Goal: Task Accomplishment & Management: Complete application form

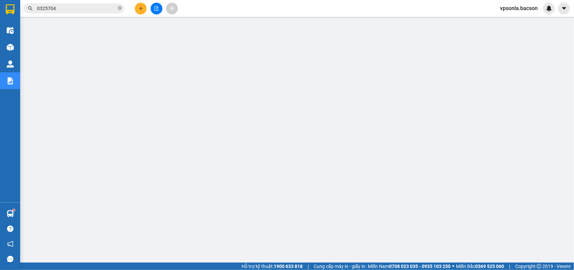
scroll to position [1, 0]
drag, startPoint x: 0, startPoint y: 0, endPoint x: 54, endPoint y: 7, distance: 54.3
click at [54, 7] on input "0325704" at bounding box center [76, 8] width 79 height 7
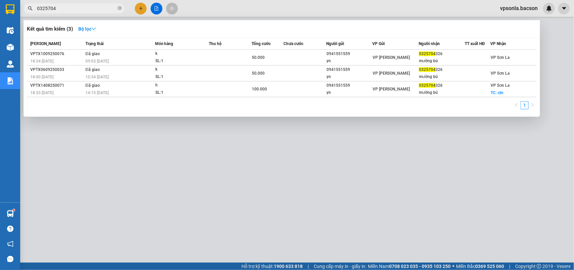
click at [54, 7] on input "0325704" at bounding box center [76, 8] width 79 height 7
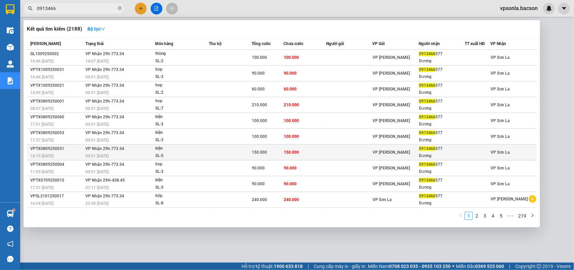
type input "0913466"
click at [350, 148] on td at bounding box center [349, 153] width 46 height 16
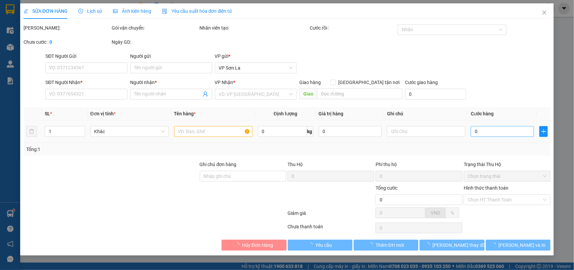
type input "0913466577"
type input "Dương"
type input "150.000"
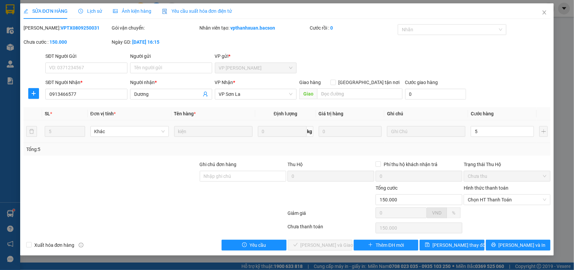
type input "50"
type input "50.000"
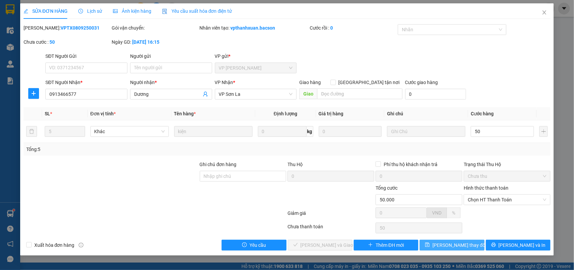
type input "50.000"
click at [458, 249] on span "Lưu thay đổi" at bounding box center [455, 252] width 43 height 7
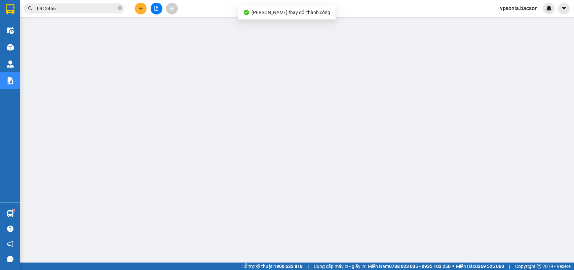
click at [61, 5] on input "0913466" at bounding box center [76, 8] width 79 height 7
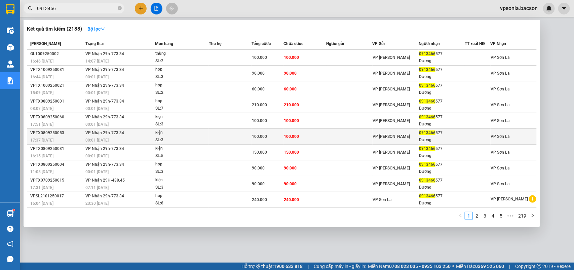
click at [336, 135] on td at bounding box center [349, 137] width 46 height 16
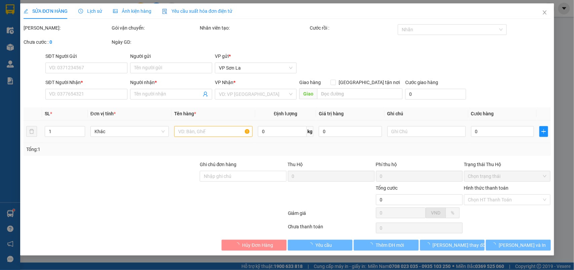
type input "0913466577"
type input "Dương"
type input "100.000"
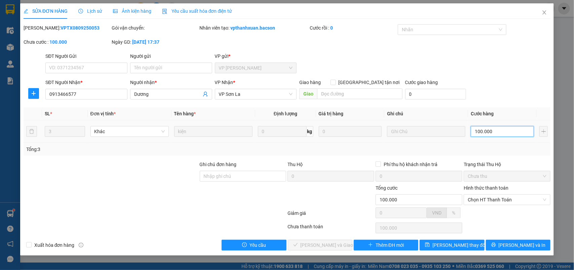
click at [473, 136] on input "100.000" at bounding box center [502, 139] width 63 height 11
type input "901"
type input "90"
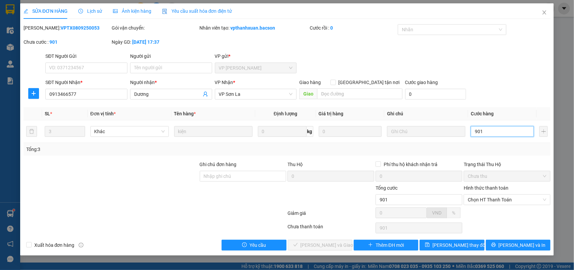
type input "90"
type input "90.000"
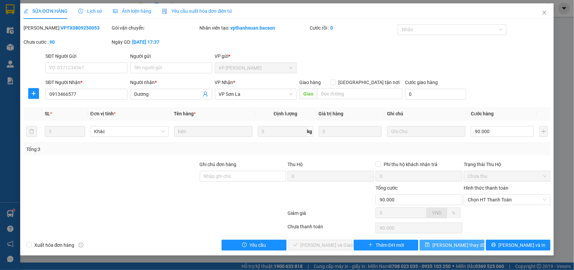
click at [457, 251] on button "Lưu thay đổi" at bounding box center [452, 252] width 65 height 11
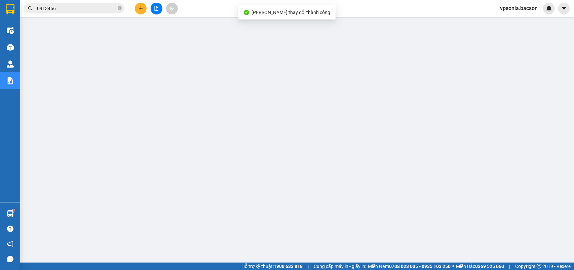
click at [73, 9] on input "0913466" at bounding box center [76, 8] width 79 height 7
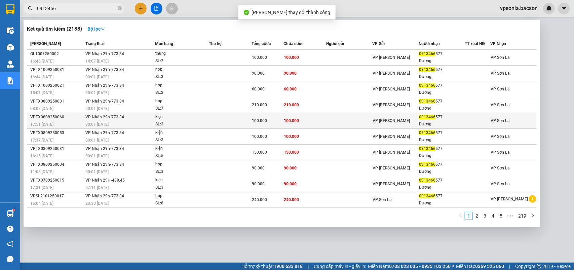
click at [429, 114] on div "0913466 577" at bounding box center [441, 117] width 45 height 7
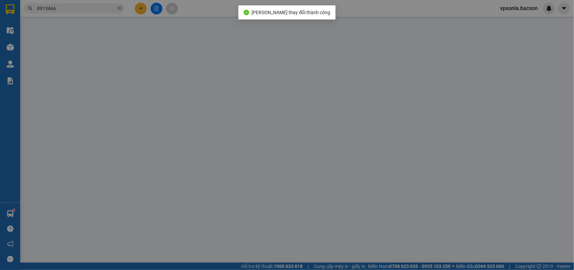
type input "0913466577"
type input "Dương"
type input "100.000"
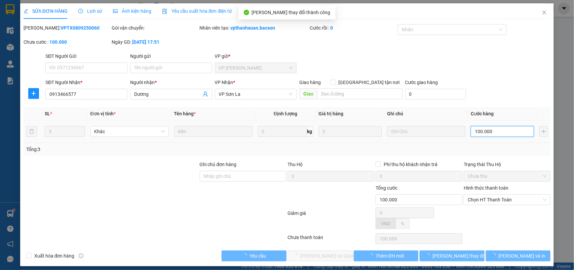
click at [495, 134] on input "100.000" at bounding box center [502, 139] width 63 height 11
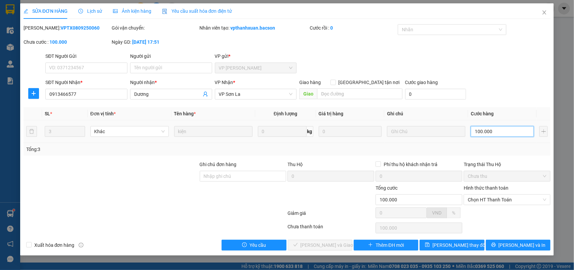
type input "9"
type input "90"
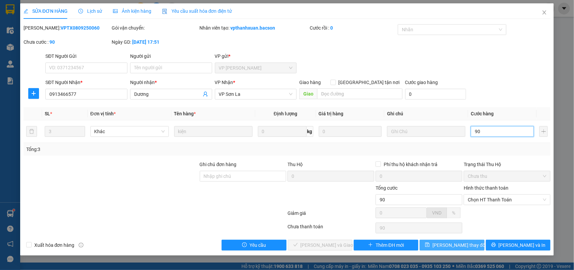
type input "90"
type input "90.000"
click at [450, 247] on button "Lưu thay đổi" at bounding box center [452, 252] width 65 height 11
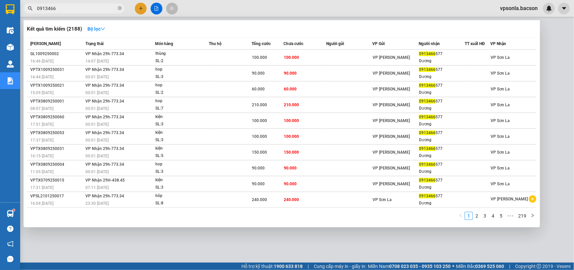
click at [77, 6] on input "0913466" at bounding box center [76, 8] width 79 height 7
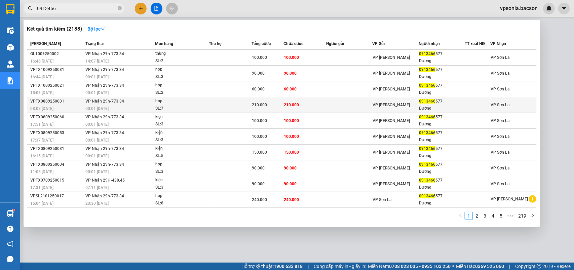
click at [419, 103] on span "0913466" at bounding box center [427, 101] width 16 height 5
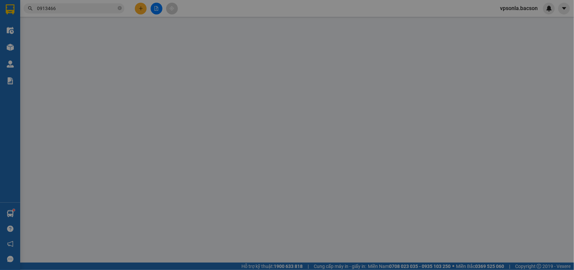
type input "0913466577"
type input "Dương"
type input "210.000"
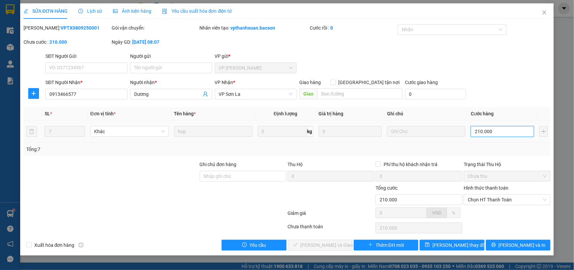
click at [493, 136] on input "210.000" at bounding box center [502, 139] width 63 height 11
type input "7"
type input "70"
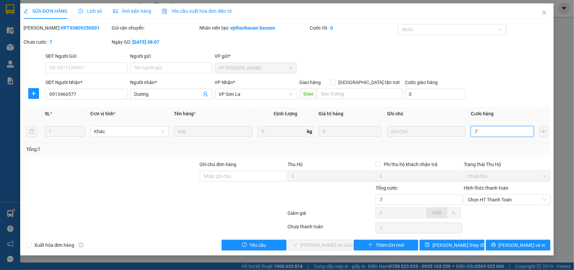
type input "70"
type input "70.000"
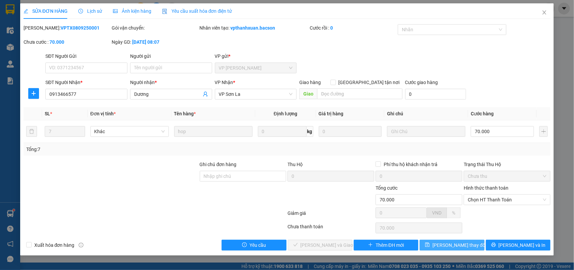
click at [452, 249] on span "Lưu thay đổi" at bounding box center [455, 252] width 43 height 7
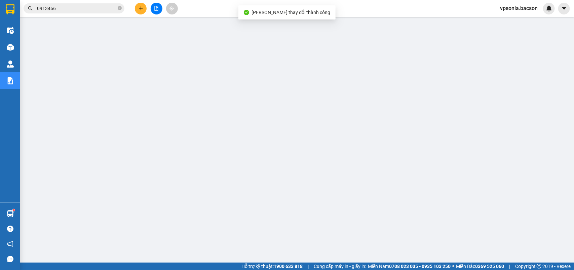
click at [86, 4] on span "0913466" at bounding box center [74, 8] width 101 height 10
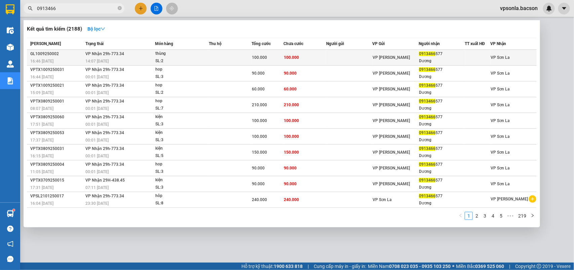
click at [298, 63] on td "100.000" at bounding box center [305, 58] width 43 height 16
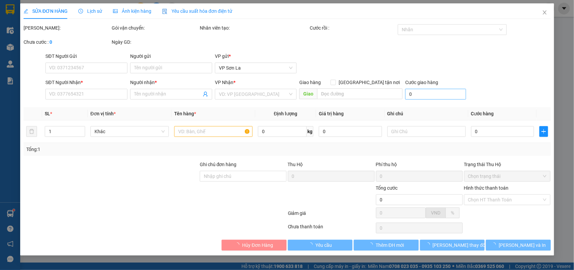
type input "0913466577"
type input "Dương"
type input "100.000"
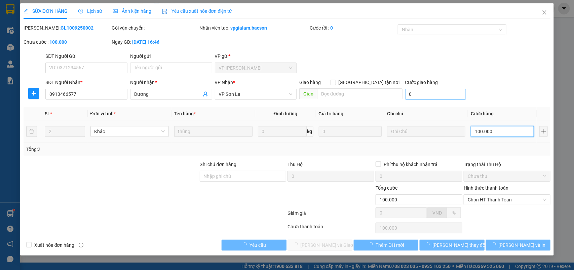
click at [495, 134] on input "100.000" at bounding box center [502, 139] width 63 height 11
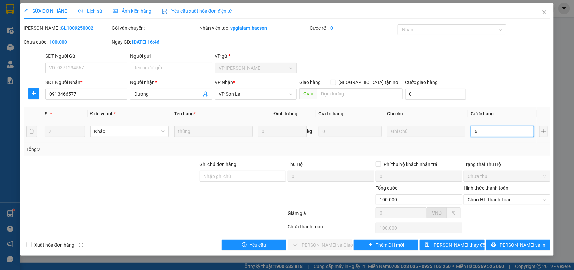
type input "60"
type input "60.000"
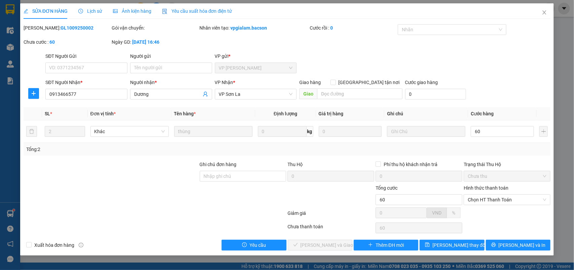
type input "60.000"
click at [450, 256] on div "SỬA ĐƠN HÀNG Lịch sử Ảnh kiện hàng Yêu cầu xuất hóa đơn điện tử Total Paid Fee …" at bounding box center [287, 133] width 534 height 260
click at [451, 251] on button "Lưu thay đổi" at bounding box center [452, 252] width 65 height 11
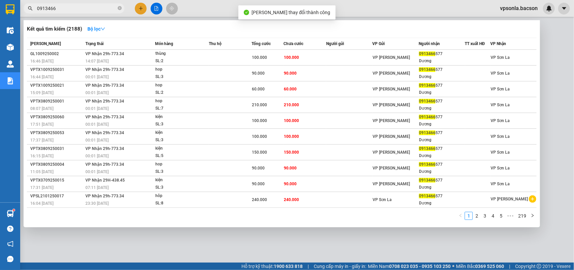
click at [75, 8] on input "0913466" at bounding box center [76, 8] width 79 height 7
click at [118, 9] on icon "close-circle" at bounding box center [120, 8] width 4 height 4
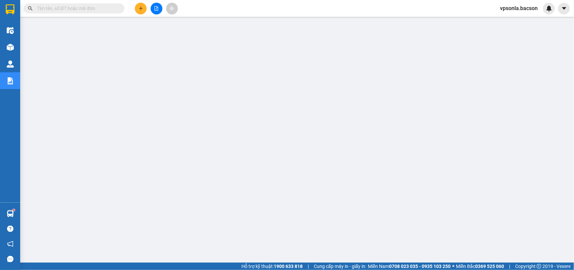
click at [95, 7] on input "text" at bounding box center [76, 8] width 79 height 7
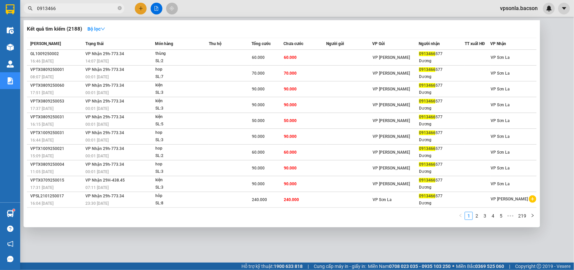
type input "0913466"
click at [142, 12] on div at bounding box center [287, 135] width 574 height 270
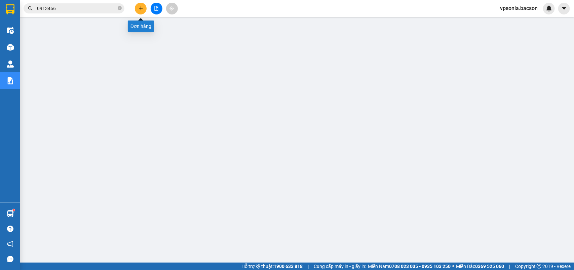
click at [142, 12] on button at bounding box center [141, 9] width 12 height 12
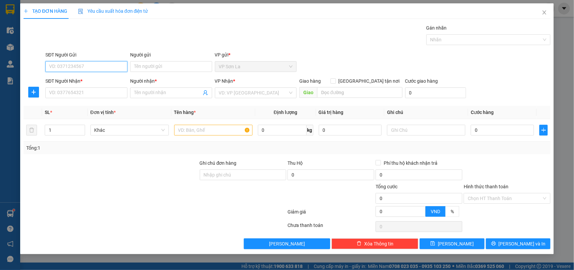
click at [94, 61] on input "SĐT Người Gửi" at bounding box center [86, 66] width 82 height 11
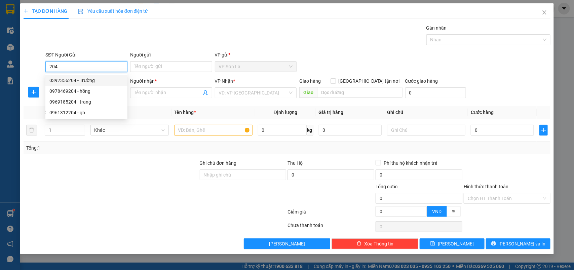
click at [85, 83] on div "0392356204 - Trường" at bounding box center [86, 80] width 74 height 7
type input "0392356204"
type input "Trường"
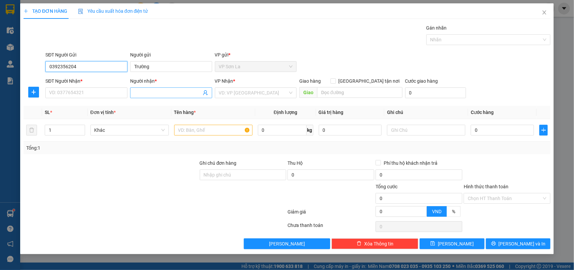
type input "0392356204"
click at [209, 96] on span at bounding box center [171, 92] width 82 height 11
click at [206, 93] on icon "user-add" at bounding box center [205, 93] width 4 height 5
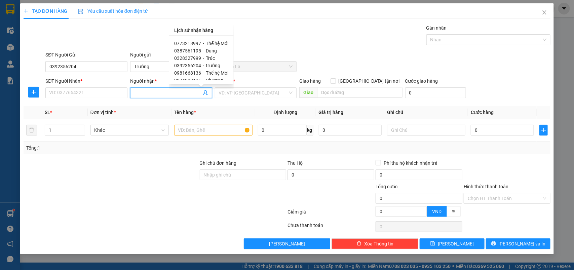
click at [210, 44] on span "Thế hệ Mới" at bounding box center [217, 43] width 23 height 5
type input "0773218997"
type input "Thế hệ Mới"
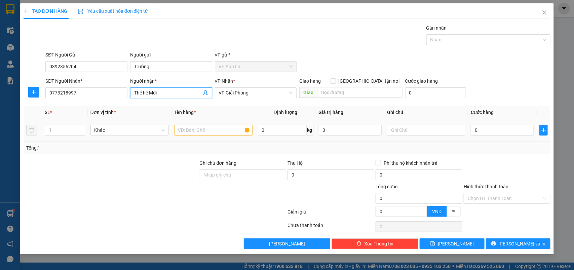
drag, startPoint x: 207, startPoint y: 121, endPoint x: 207, endPoint y: 125, distance: 4.0
click at [207, 127] on td at bounding box center [214, 138] width 84 height 23
drag, startPoint x: 207, startPoint y: 127, endPoint x: 204, endPoint y: 129, distance: 4.1
click at [206, 132] on input "text" at bounding box center [213, 137] width 78 height 11
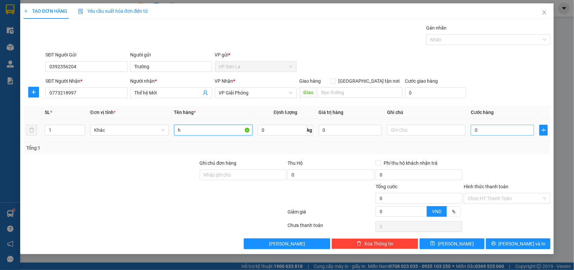
type input "h"
click at [515, 135] on input "0" at bounding box center [502, 137] width 63 height 11
type input "50"
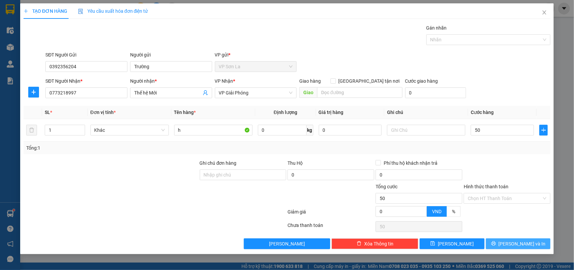
type input "50.000"
click at [519, 246] on button "Lưu và In" at bounding box center [518, 251] width 65 height 11
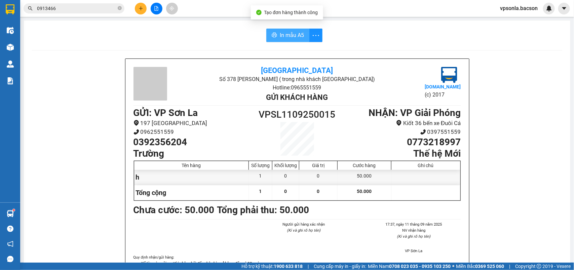
click at [281, 29] on button "In mẫu A5" at bounding box center [288, 35] width 43 height 13
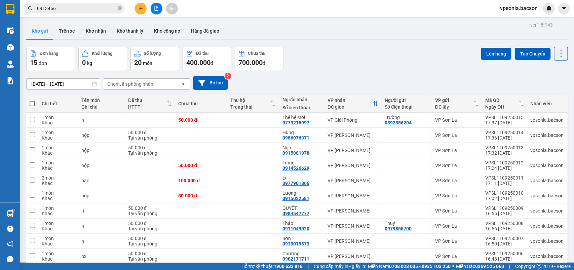
click at [61, 8] on input "0913466" at bounding box center [76, 8] width 79 height 7
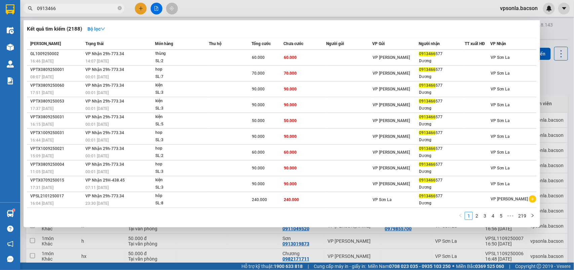
click at [61, 8] on input "0913466" at bounding box center [76, 8] width 79 height 7
click at [152, 8] on div at bounding box center [287, 135] width 574 height 270
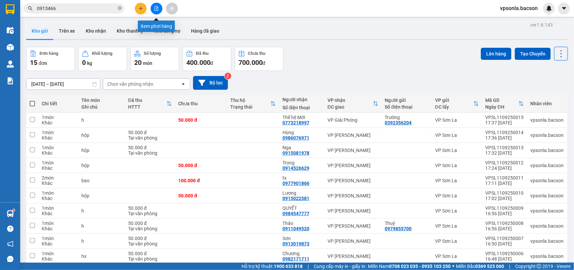
click at [152, 8] on button at bounding box center [157, 9] width 12 height 12
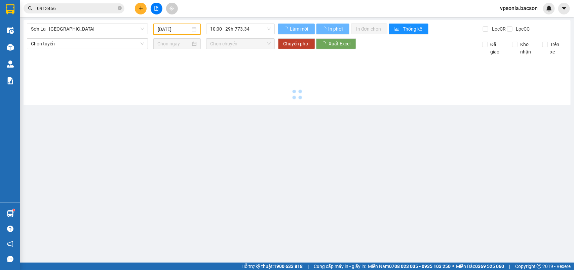
type input "[DATE]"
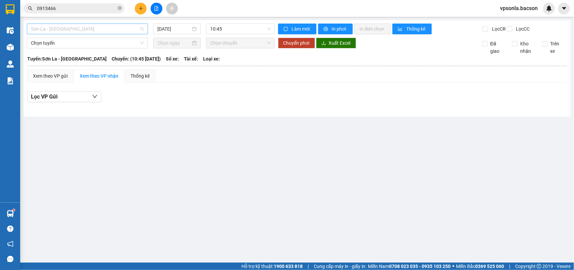
click at [84, 25] on span "Sơn La - [GEOGRAPHIC_DATA]" at bounding box center [87, 29] width 113 height 10
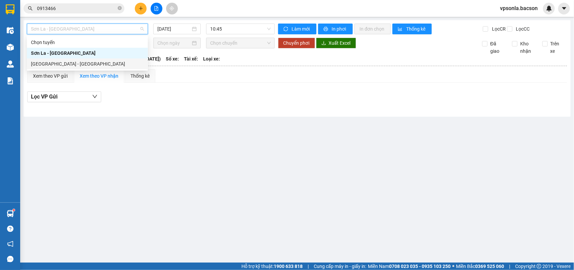
click at [54, 63] on div "Hà Nội - Sơn La" at bounding box center [87, 63] width 113 height 7
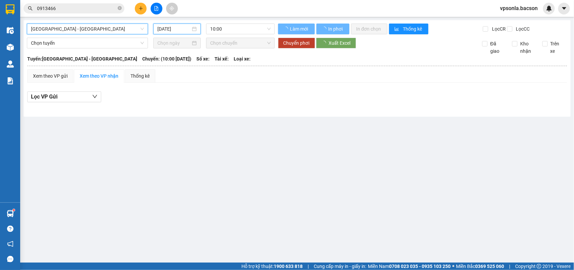
click at [164, 30] on input "[DATE]" at bounding box center [173, 28] width 33 height 7
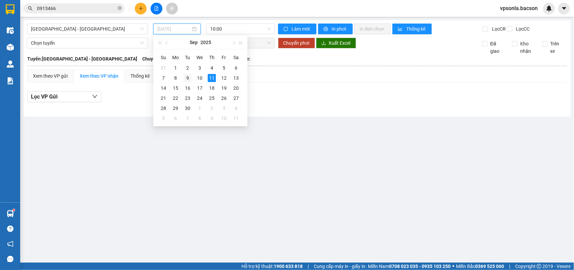
click at [184, 79] on div "9" at bounding box center [188, 78] width 8 height 8
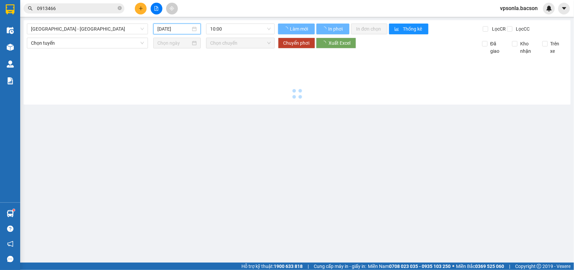
type input "[DATE]"
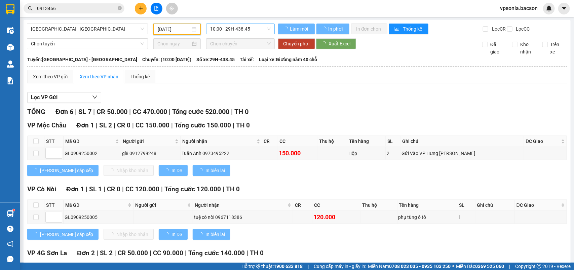
click at [226, 30] on span "10:00 - 29H-438.45" at bounding box center [240, 29] width 60 height 10
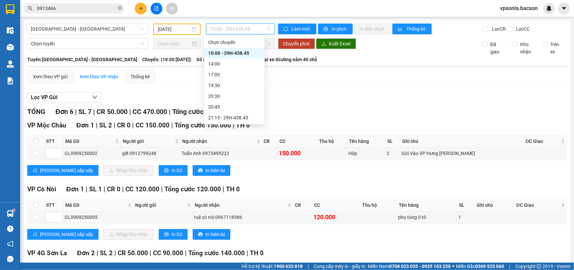
scroll to position [21, 0]
click at [231, 114] on div "23:00 - 29H-438.45" at bounding box center [234, 117] width 52 height 7
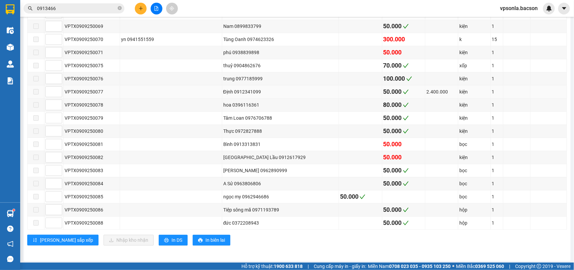
scroll to position [780, 0]
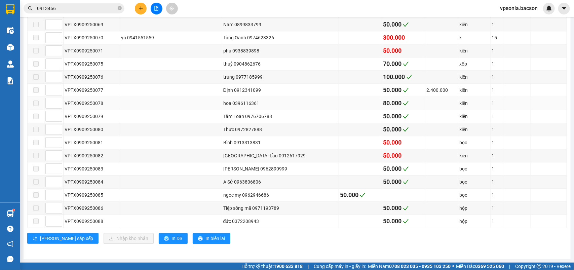
click at [356, 97] on td at bounding box center [376, 103] width 40 height 13
drag, startPoint x: 360, startPoint y: 125, endPoint x: 88, endPoint y: 8, distance: 296.3
click at [357, 123] on td at bounding box center [376, 129] width 40 height 13
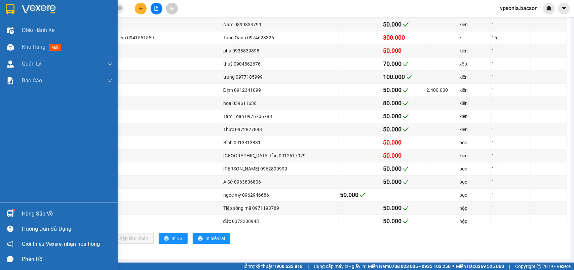
click at [9, 4] on img at bounding box center [10, 9] width 9 height 10
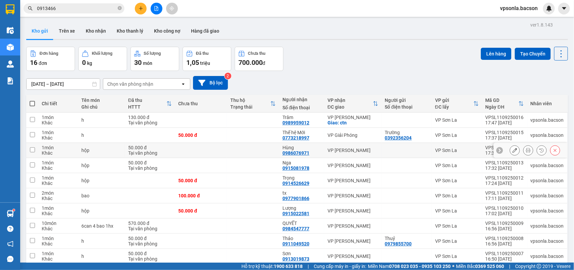
scroll to position [42, 0]
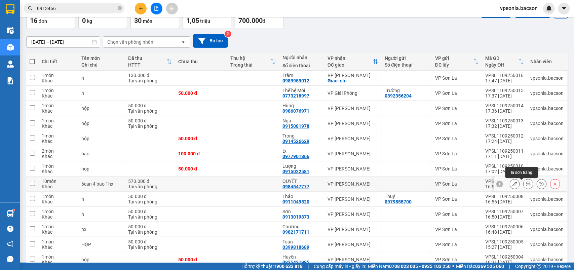
click at [526, 185] on icon at bounding box center [528, 184] width 5 height 5
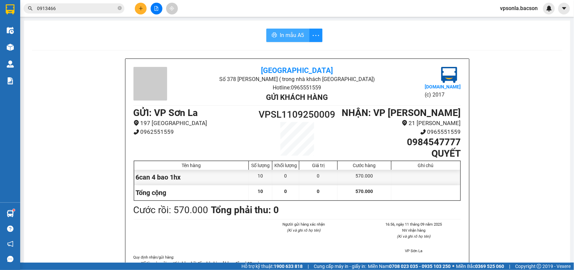
click at [290, 37] on span "In mẫu A5" at bounding box center [292, 35] width 24 height 8
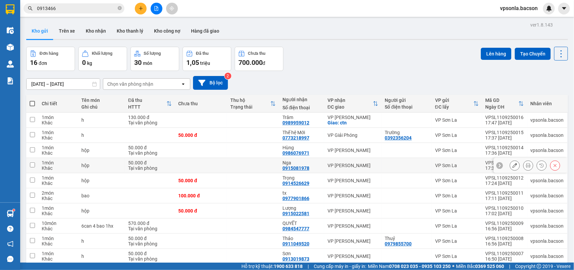
scroll to position [84, 0]
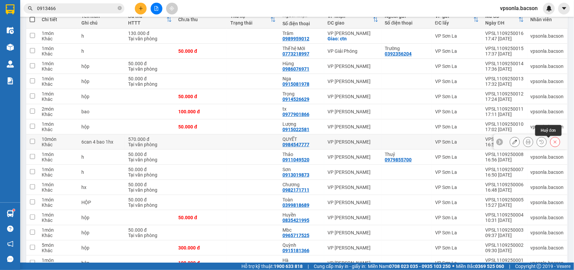
click at [551, 144] on button at bounding box center [555, 142] width 9 height 12
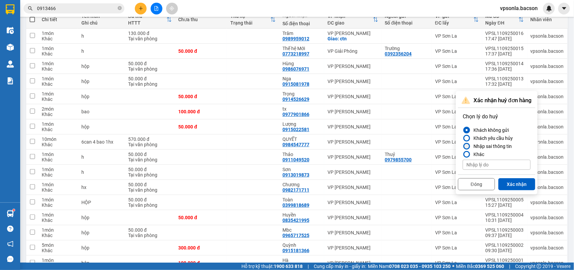
click at [496, 147] on div "Nhập sai thông tin" at bounding box center [491, 146] width 41 height 8
click at [463, 146] on input "Nhập sai thông tin" at bounding box center [463, 146] width 0 height 0
click at [512, 184] on button "Xác nhận" at bounding box center [517, 184] width 37 height 12
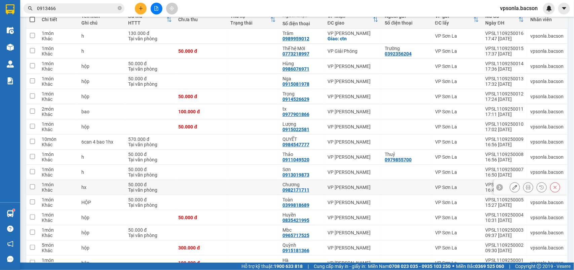
scroll to position [0, 0]
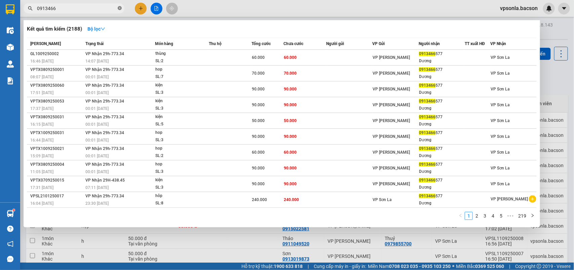
click at [119, 9] on icon "close-circle" at bounding box center [120, 8] width 4 height 4
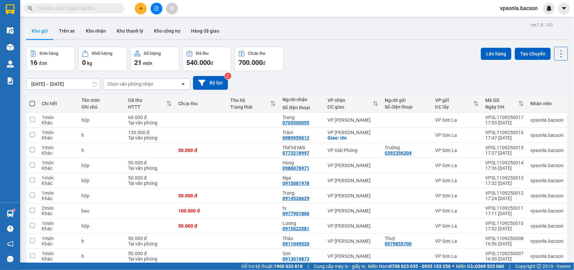
click at [83, 8] on input "text" at bounding box center [76, 8] width 79 height 7
click at [86, 10] on input "text" at bounding box center [76, 8] width 79 height 7
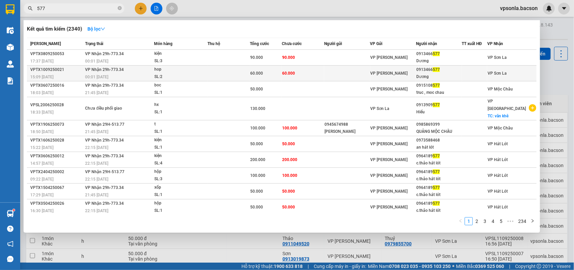
type input "577"
click at [498, 69] on td "VP Sơn La" at bounding box center [514, 74] width 46 height 16
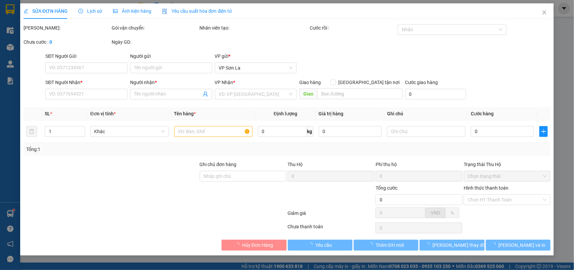
click at [488, 194] on div "Hình thức thanh toán" at bounding box center [507, 197] width 87 height 10
type input "0913466577"
type input "Dương"
type input "60.000"
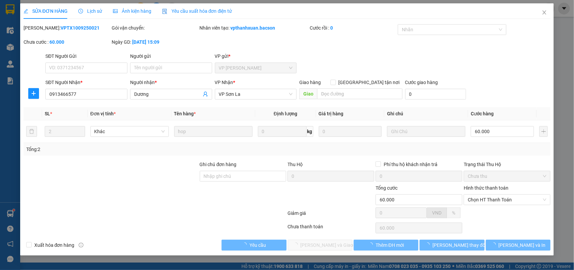
click at [486, 202] on span "Chọn HT Thanh Toán" at bounding box center [507, 207] width 79 height 10
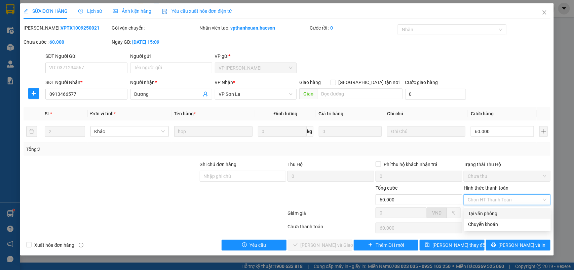
click at [482, 211] on div "Tại văn phòng" at bounding box center [507, 213] width 79 height 7
type input "0"
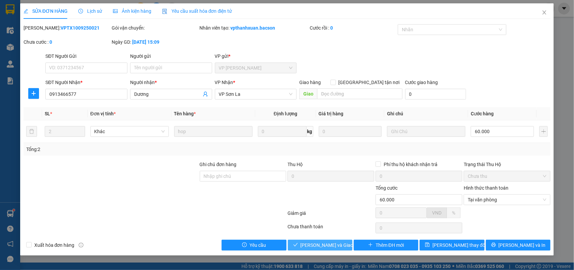
click at [322, 249] on span "Lưu và Giao hàng" at bounding box center [346, 252] width 91 height 7
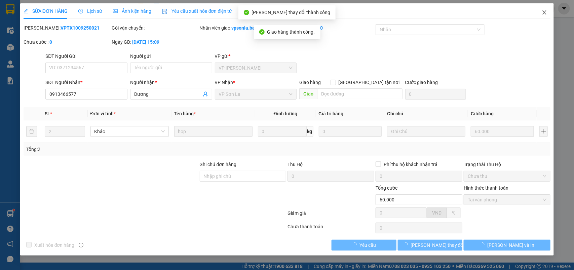
click at [544, 10] on icon "close" at bounding box center [544, 12] width 5 height 5
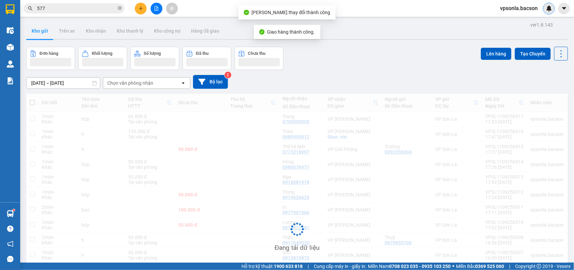
click at [545, 11] on div at bounding box center [549, 9] width 12 height 12
click at [574, 11] on div "Thông báo Thông báo của bạn Tính năng mới Tất cả Chưa có thông báo mới ;" at bounding box center [574, 135] width 0 height 270
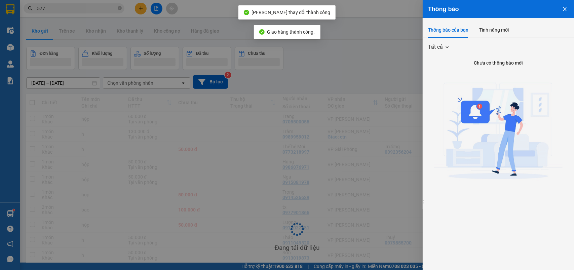
click at [42, 14] on div at bounding box center [287, 135] width 574 height 270
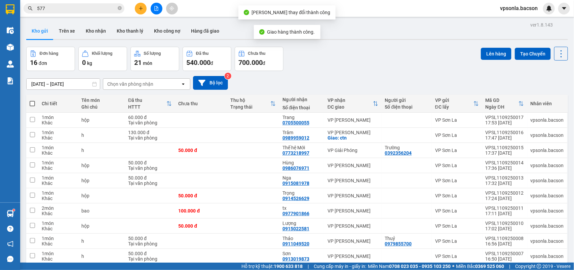
click at [52, 8] on input "577" at bounding box center [76, 8] width 79 height 7
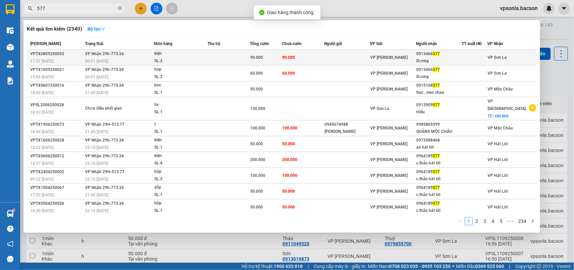
click at [467, 61] on div at bounding box center [478, 57] width 25 height 7
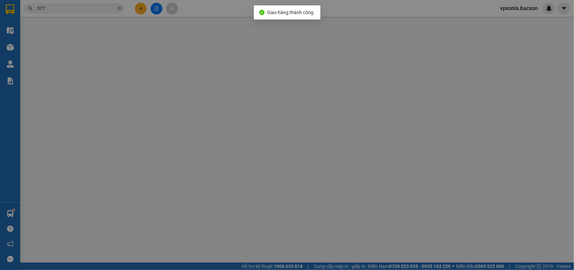
type input "0913466577"
type input "Dương"
type input "90.000"
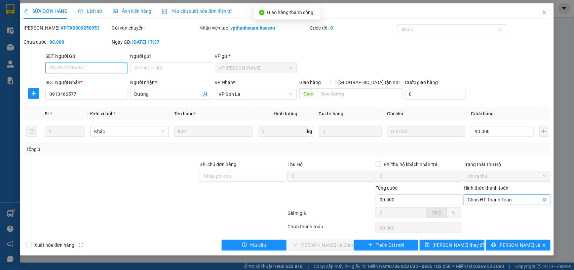
click at [487, 202] on span "Chọn HT Thanh Toán" at bounding box center [507, 207] width 79 height 10
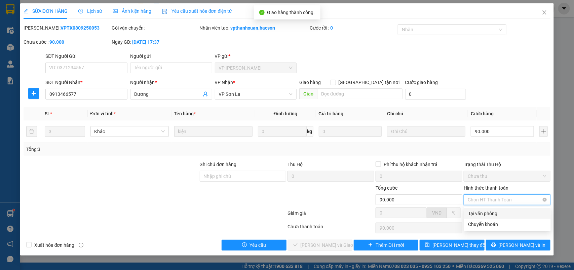
click at [481, 213] on div "Tại văn phòng" at bounding box center [507, 213] width 79 height 7
type input "0"
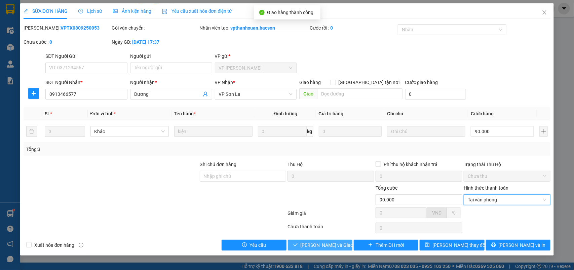
click at [293, 247] on button "Lưu và Giao hàng" at bounding box center [320, 252] width 65 height 11
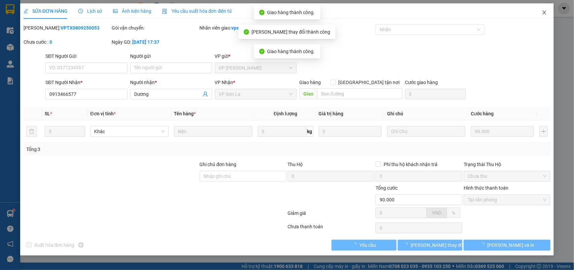
click at [546, 13] on icon "close" at bounding box center [544, 12] width 5 height 5
click at [546, 13] on div at bounding box center [549, 9] width 12 height 12
click at [546, 13] on body "Kết quả tìm kiếm ( 2340 ) Bộ lọc Mã ĐH Trạng thái Món hàng Thu hộ Tổng cước Chư…" at bounding box center [287, 135] width 574 height 270
click at [574, 0] on div at bounding box center [574, 0] width 0 height 0
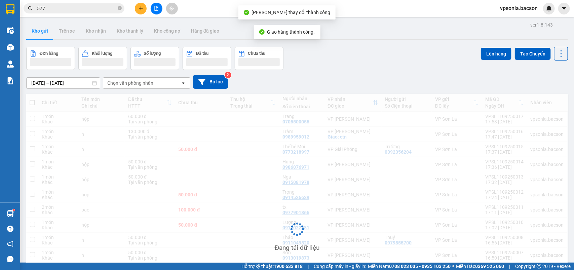
click at [574, 13] on div "Thông báo Thông báo của bạn Tính năng mới" at bounding box center [574, 135] width 0 height 270
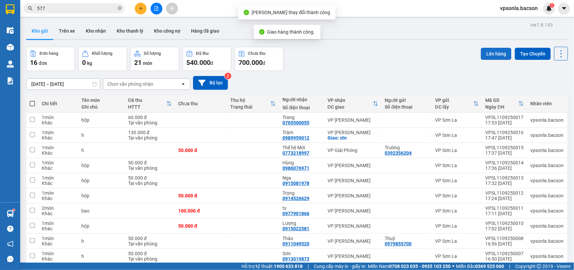
click at [481, 48] on button "Lên hàng" at bounding box center [496, 54] width 31 height 12
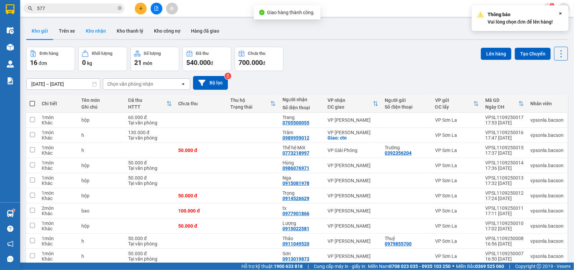
click at [104, 26] on button "Kho nhận" at bounding box center [95, 31] width 31 height 16
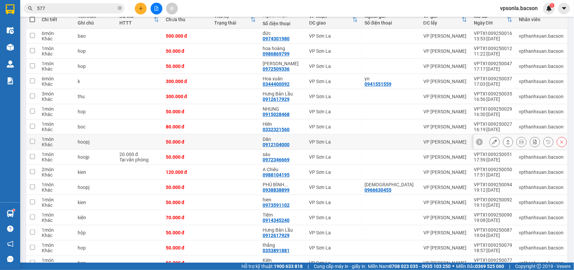
scroll to position [126, 0]
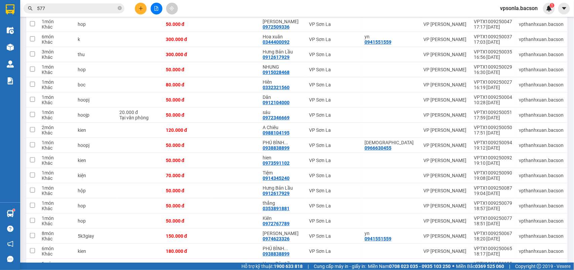
click at [69, 8] on input "577" at bounding box center [76, 8] width 79 height 7
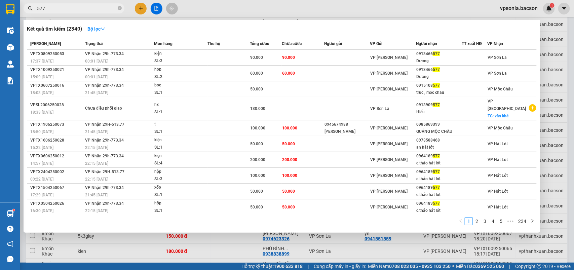
click at [69, 8] on input "577" at bounding box center [76, 8] width 79 height 7
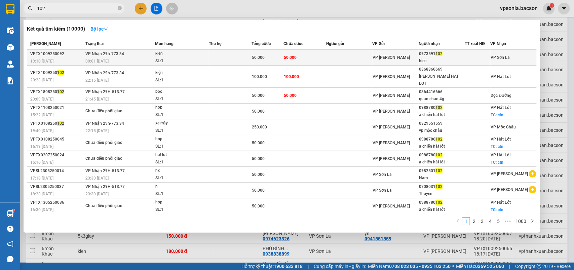
type input "102"
click at [433, 54] on div "0973591 102" at bounding box center [441, 53] width 45 height 7
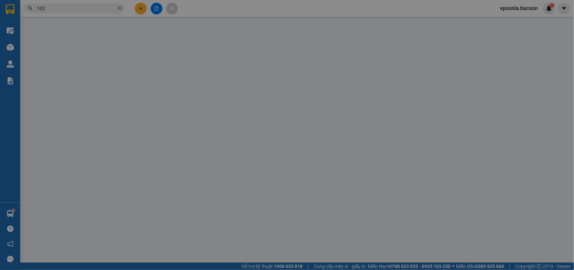
type input "0973591102"
type input "hien"
type input "50.000"
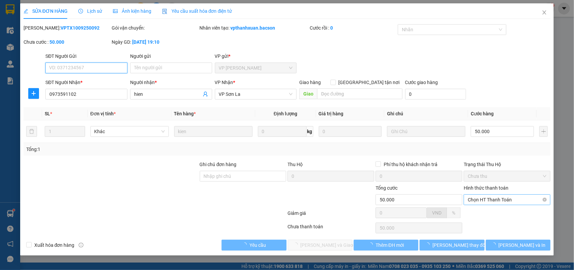
drag, startPoint x: 467, startPoint y: 198, endPoint x: 469, endPoint y: 202, distance: 5.1
click at [467, 202] on div "Chọn HT Thanh Toán" at bounding box center [507, 207] width 87 height 11
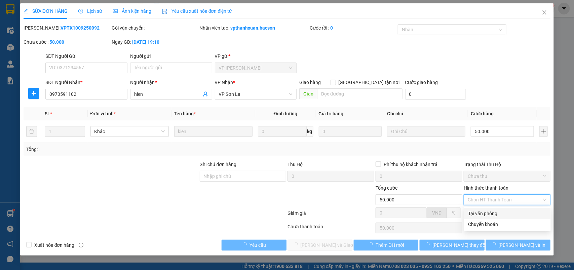
click at [471, 210] on div "Tại văn phòng" at bounding box center [507, 213] width 79 height 7
type input "0"
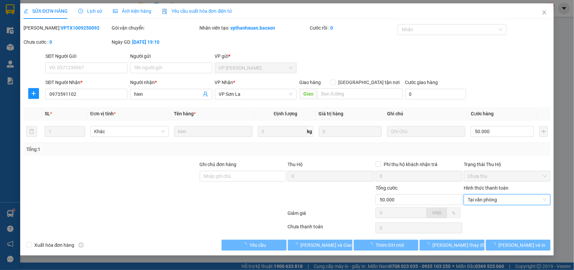
click at [317, 239] on div "Total Paid Fee 0 Total UnPaid Fee 50.000 Cash Collection Total Fee Mã ĐH: VPTX1…" at bounding box center [288, 141] width 528 height 234
click at [314, 249] on span "Lưu và Giao hàng" at bounding box center [346, 252] width 91 height 7
click at [307, 251] on button "Lưu và Giao hàng" at bounding box center [320, 252] width 65 height 11
click at [311, 249] on span "Lưu và Giao hàng" at bounding box center [346, 252] width 91 height 7
click at [312, 249] on span "Lưu và Giao hàng" at bounding box center [346, 252] width 91 height 7
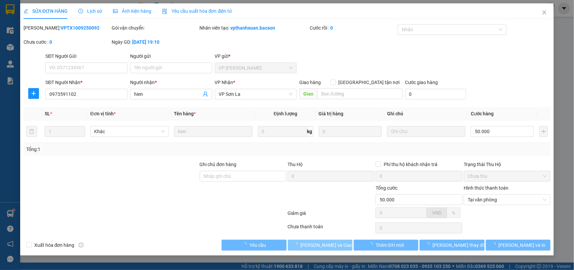
click at [312, 249] on span "Lưu và Giao hàng" at bounding box center [346, 252] width 91 height 7
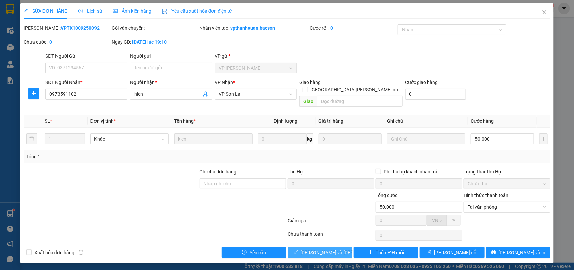
click at [316, 249] on span "Lưu và Giao hàng" at bounding box center [346, 252] width 91 height 7
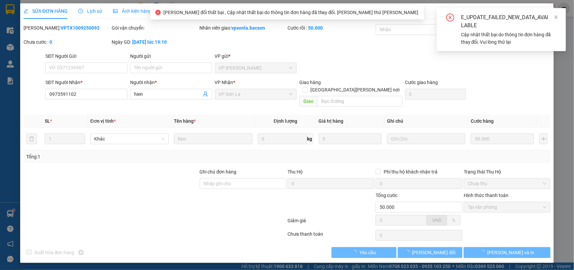
click at [562, 17] on div "E_UPDATE_FAILED_NEW_DATA_AVAILABLE Cập nhật thất bại do thông tin đơn hàng đã t…" at bounding box center [501, 29] width 129 height 43
click at [559, 17] on icon "close" at bounding box center [556, 17] width 5 height 5
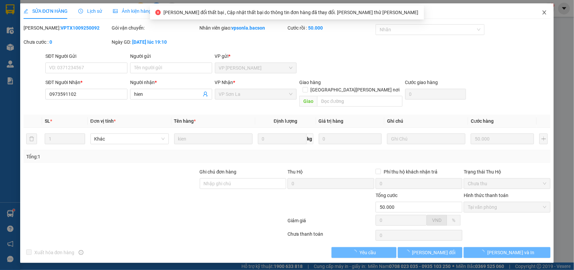
click at [543, 10] on icon "close" at bounding box center [544, 12] width 5 height 5
click at [543, 10] on span "vpsonla.bacson" at bounding box center [519, 8] width 48 height 8
click at [544, 12] on div "vpsonla.bacson 1" at bounding box center [525, 9] width 60 height 12
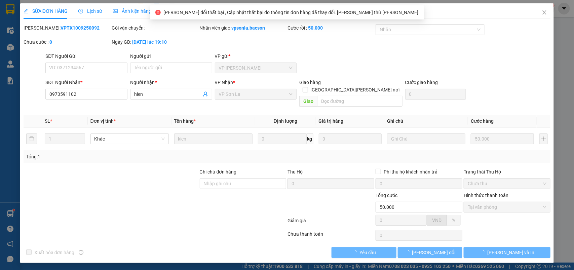
click at [544, 12] on div "vpsonla.bacson 1" at bounding box center [525, 9] width 60 height 12
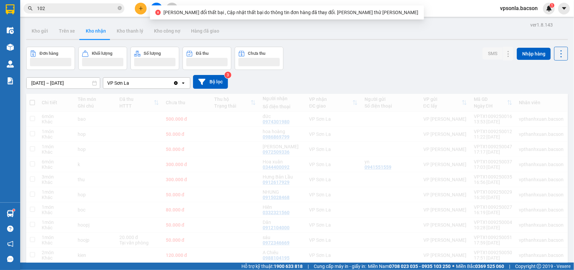
click at [544, 12] on div "vpsonla.bacson 1" at bounding box center [525, 9] width 60 height 12
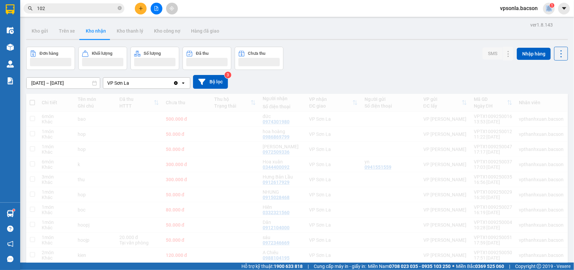
click at [544, 12] on div "vpsonla.bacson 1" at bounding box center [525, 9] width 60 height 12
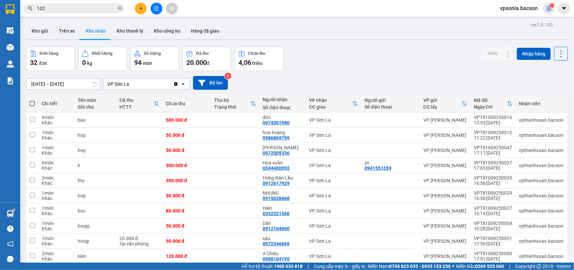
click at [82, 9] on input "102" at bounding box center [76, 8] width 79 height 7
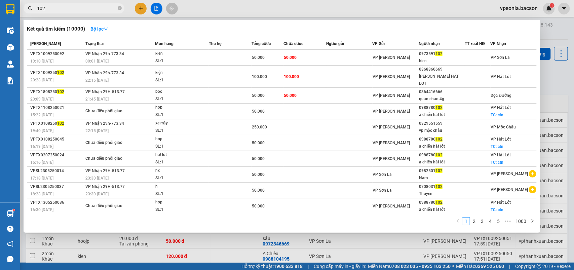
click at [82, 9] on input "102" at bounding box center [76, 8] width 79 height 7
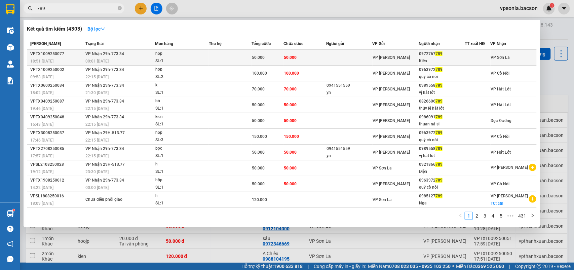
type input "789"
click at [399, 59] on span "VP [PERSON_NAME]" at bounding box center [391, 57] width 37 height 5
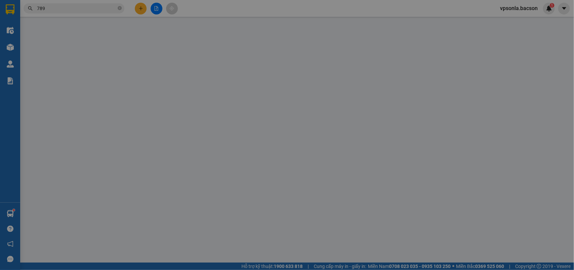
type input "0972767789"
type input "Kiên"
type input "50.000"
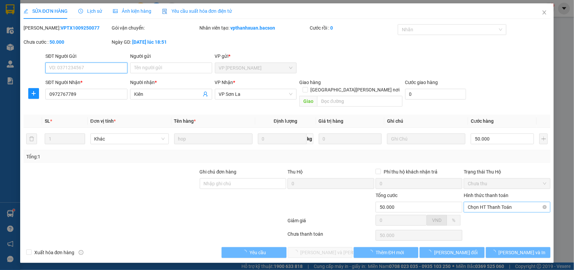
click at [473, 202] on span "Chọn HT Thanh Toán" at bounding box center [507, 207] width 79 height 10
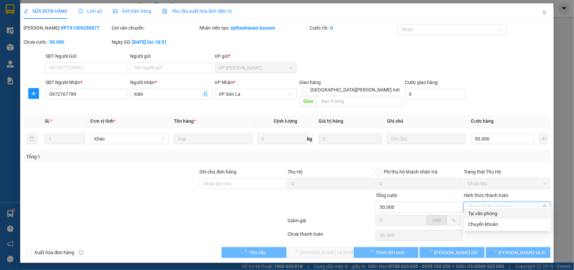
click at [470, 215] on div "Tại văn phòng" at bounding box center [507, 213] width 79 height 7
type input "0"
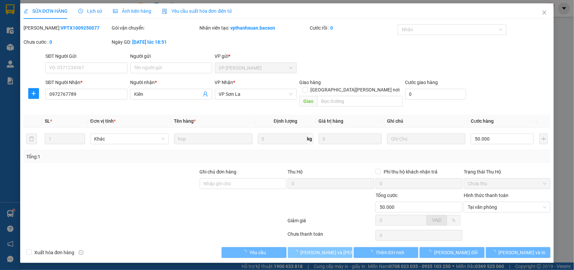
click at [330, 249] on span "Lưu và Giao hàng" at bounding box center [346, 252] width 91 height 7
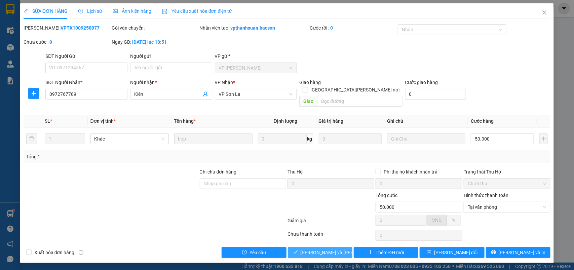
click at [325, 249] on span "Lưu và Giao hàng" at bounding box center [346, 252] width 91 height 7
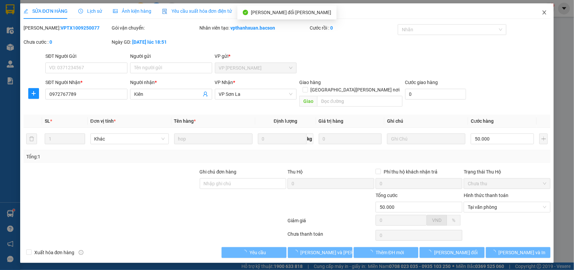
click at [544, 14] on icon "close" at bounding box center [545, 12] width 4 height 4
click at [544, 14] on div "vpsonla.bacson 1" at bounding box center [525, 9] width 60 height 12
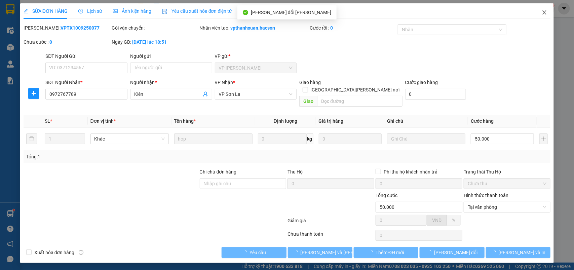
click at [544, 14] on div "vpsonla.bacson 1" at bounding box center [525, 9] width 60 height 12
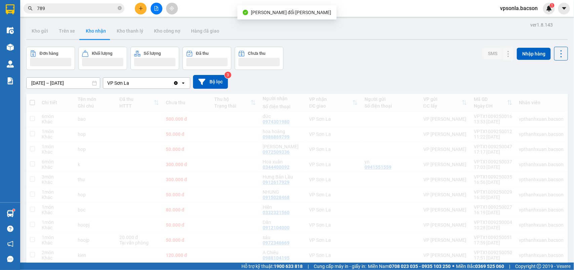
click at [544, 14] on div "vpsonla.bacson 1" at bounding box center [525, 9] width 60 height 12
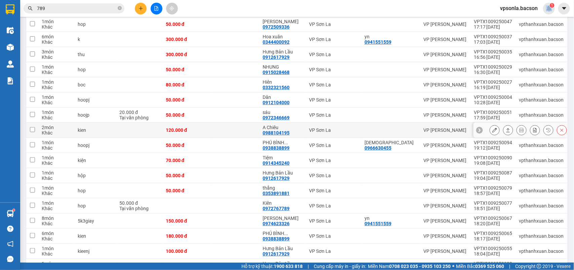
scroll to position [168, 0]
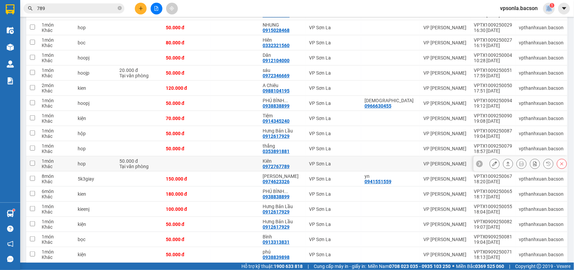
click at [504, 162] on button at bounding box center [508, 164] width 9 height 12
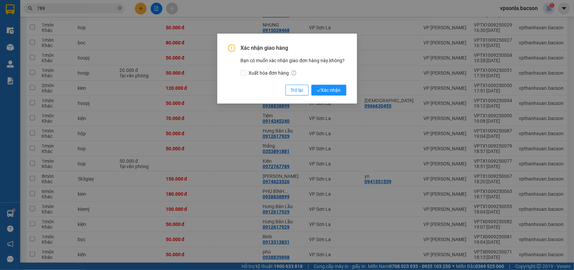
click at [312, 85] on button "Xác nhận" at bounding box center [329, 90] width 35 height 11
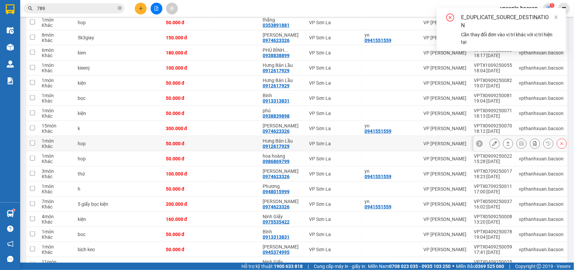
scroll to position [337, 0]
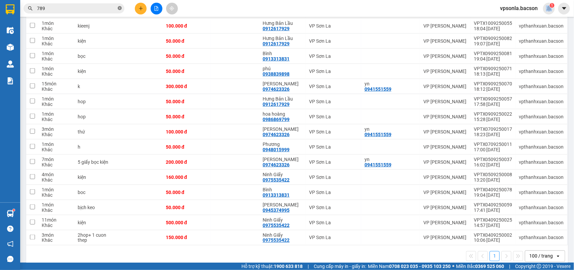
click at [118, 7] on icon "close-circle" at bounding box center [120, 8] width 4 height 4
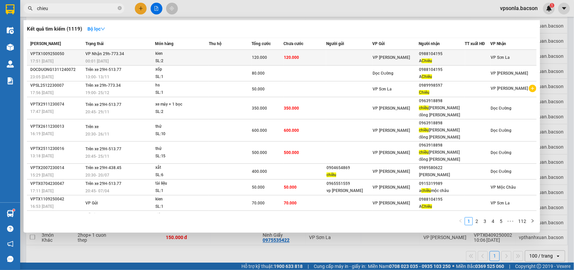
type input "chieu"
click at [434, 60] on div "A Chiêu" at bounding box center [441, 61] width 45 height 7
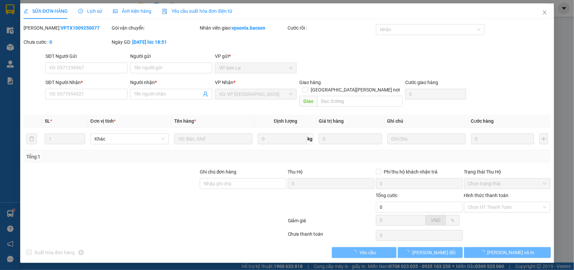
type input "0988104195"
type input "A Chiêu"
type input "120.000"
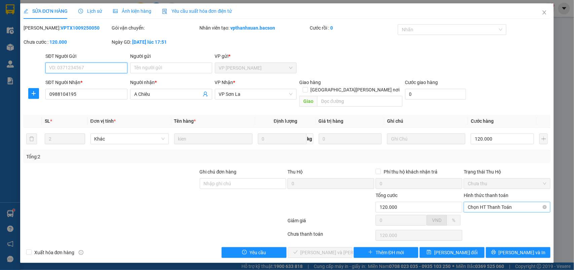
click at [482, 202] on span "Chọn HT Thanh Toán" at bounding box center [507, 207] width 79 height 10
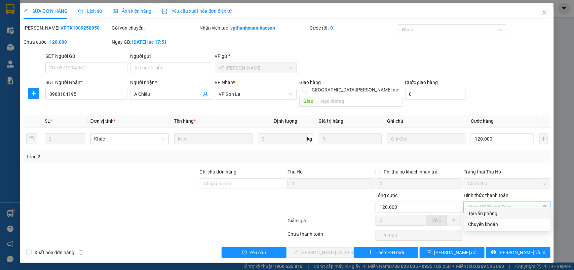
click at [475, 210] on div "Tại văn phòng" at bounding box center [507, 213] width 79 height 7
type input "0"
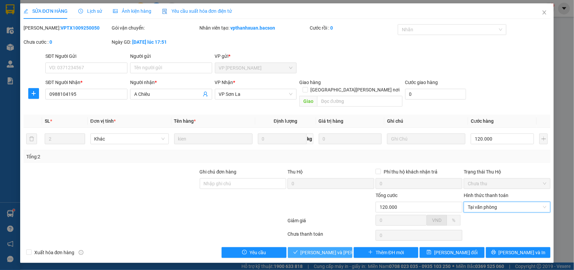
click at [325, 249] on span "Lưu và Giao hàng" at bounding box center [346, 252] width 91 height 7
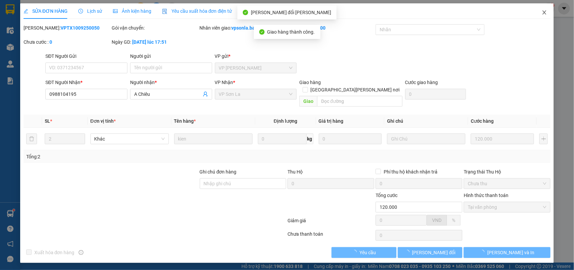
click at [546, 17] on span "Close" at bounding box center [544, 12] width 19 height 19
click at [546, 17] on main at bounding box center [287, 131] width 574 height 263
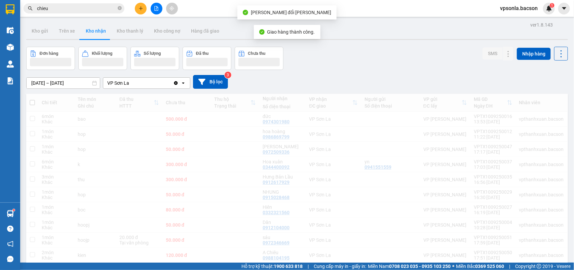
click at [81, 9] on input "chieu" at bounding box center [76, 8] width 79 height 7
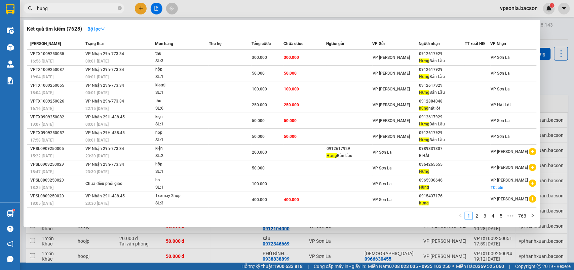
click at [49, 5] on input "hung" at bounding box center [76, 8] width 79 height 7
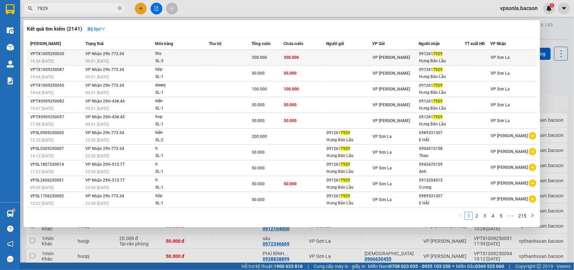
type input "7929"
click at [355, 54] on td at bounding box center [349, 58] width 46 height 16
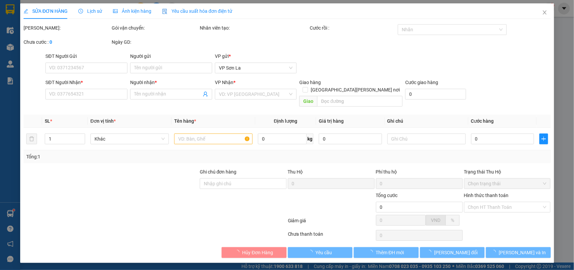
type input "0912617929"
type input "Hưng Bản Lầu"
type input "300.000"
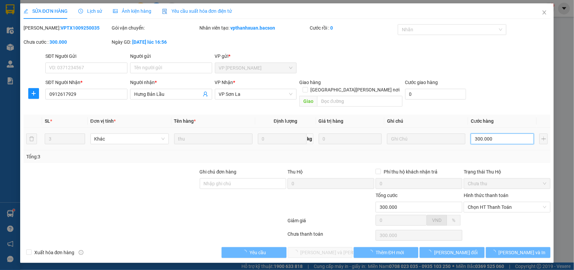
click at [490, 134] on input "300.000" at bounding box center [502, 139] width 63 height 11
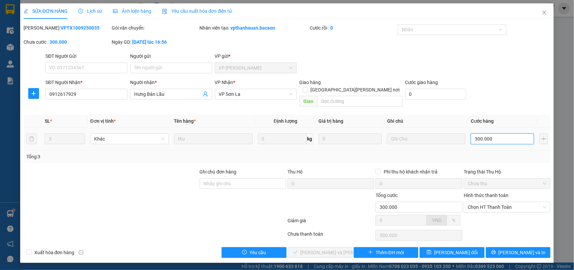
type input "2"
type input "25"
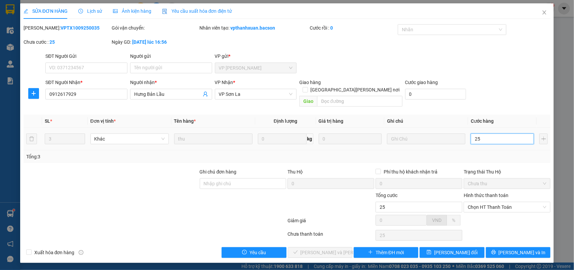
type input "250"
type input "250.000"
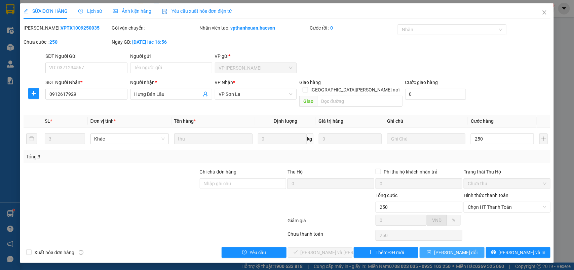
type input "250.000"
click at [458, 249] on span "Lưu thay đổi" at bounding box center [455, 252] width 43 height 7
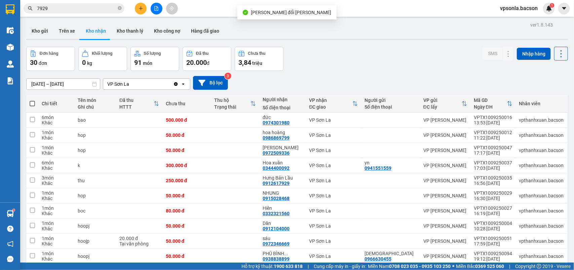
click at [69, 11] on input "7929" at bounding box center [76, 8] width 79 height 7
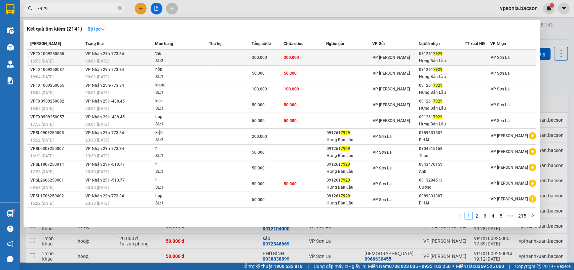
click at [428, 60] on div "Hưng Bản Lầu" at bounding box center [441, 61] width 45 height 7
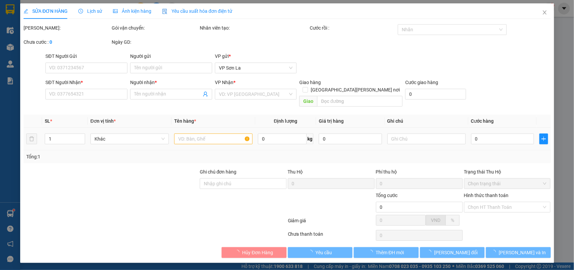
type input "0912617929"
type input "Hưng Bản Lầu"
type input "250.000"
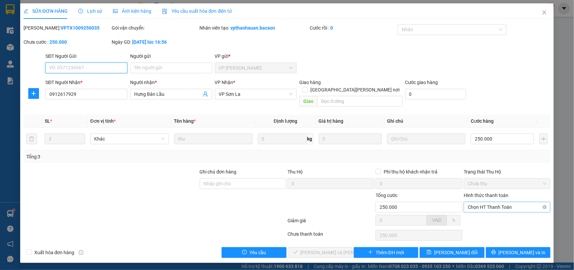
drag, startPoint x: 475, startPoint y: 198, endPoint x: 475, endPoint y: 204, distance: 6.7
click at [475, 202] on span "Chọn HT Thanh Toán" at bounding box center [507, 207] width 79 height 10
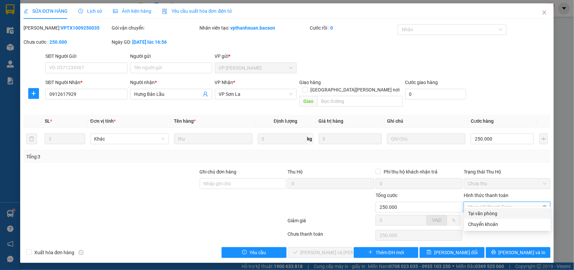
click at [475, 212] on div "Tại văn phòng" at bounding box center [507, 213] width 79 height 7
type input "0"
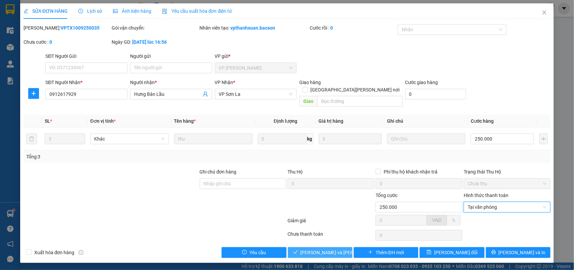
click at [330, 249] on span "Lưu và Giao hàng" at bounding box center [346, 252] width 91 height 7
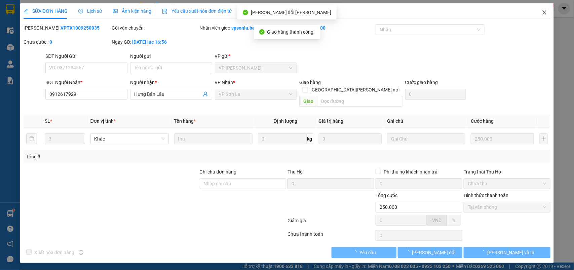
click at [543, 11] on icon "close" at bounding box center [544, 12] width 5 height 5
click at [543, 11] on span "vpsonla.bacson" at bounding box center [519, 8] width 48 height 8
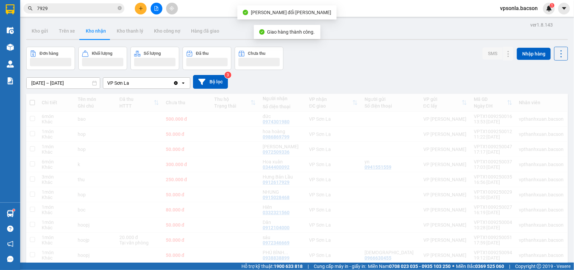
click at [543, 11] on span "vpsonla.bacson" at bounding box center [519, 8] width 48 height 8
click at [91, 9] on input "7929" at bounding box center [76, 8] width 79 height 7
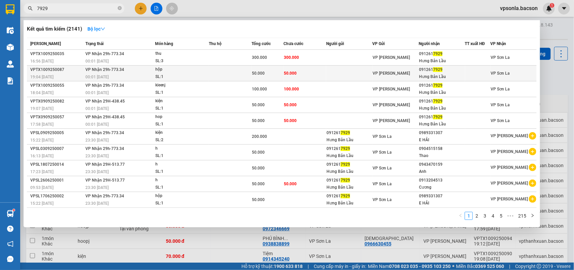
click at [351, 66] on td at bounding box center [349, 74] width 46 height 16
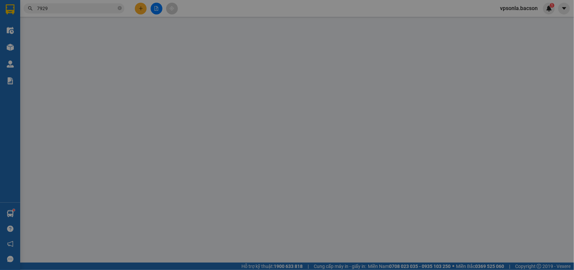
type input "0912617929"
type input "Hưng Bản Lầu"
type input "50.000"
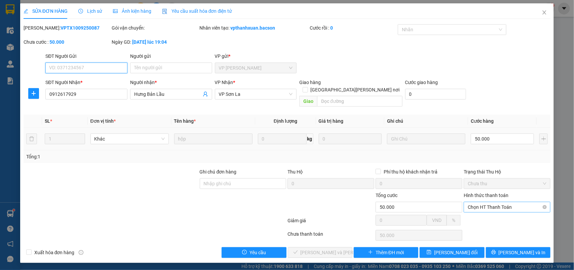
click at [473, 202] on span "Chọn HT Thanh Toán" at bounding box center [507, 207] width 79 height 10
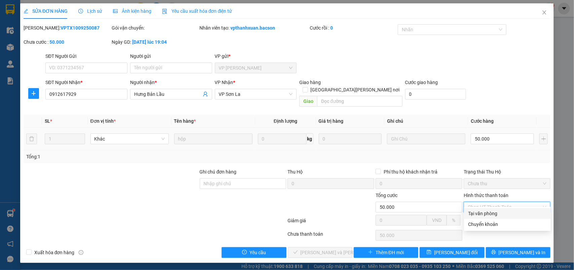
click at [473, 207] on div "Total Paid Fee 0 Total UnPaid Fee 50.000 Cash Collection Total Fee Mã ĐH: VPTX1…" at bounding box center [288, 141] width 528 height 234
click at [487, 203] on span "Chọn HT Thanh Toán" at bounding box center [507, 207] width 79 height 10
drag, startPoint x: 481, startPoint y: 212, endPoint x: 334, endPoint y: 236, distance: 148.7
click at [480, 212] on div "Tại văn phòng" at bounding box center [507, 213] width 79 height 7
type input "0"
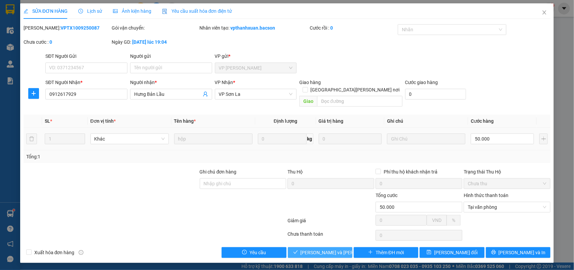
click at [298, 250] on icon "check" at bounding box center [295, 252] width 5 height 5
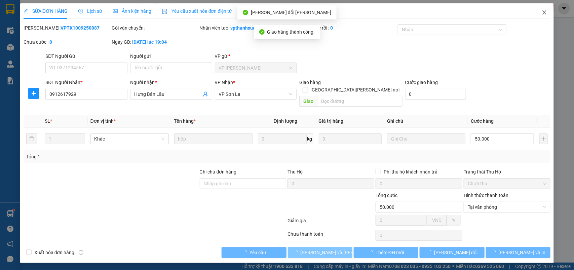
click at [542, 16] on span "Close" at bounding box center [544, 12] width 19 height 19
click at [543, 14] on div "Kết quả tìm kiếm ( 2141 ) Bộ lọc Mã ĐH Trạng thái Món hàng Thu hộ Tổng cước Chư…" at bounding box center [287, 8] width 574 height 17
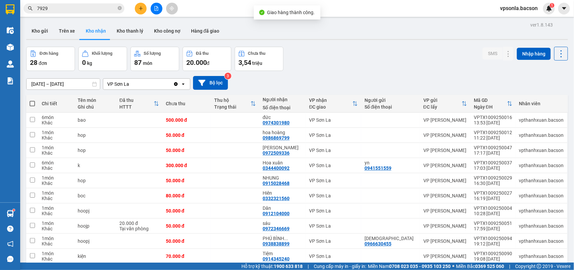
click at [85, 11] on input "7929" at bounding box center [76, 8] width 79 height 7
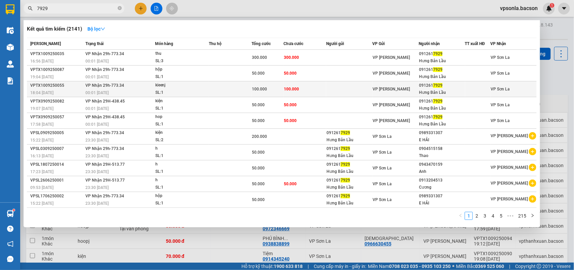
click at [421, 88] on div "091261 7929" at bounding box center [441, 85] width 45 height 7
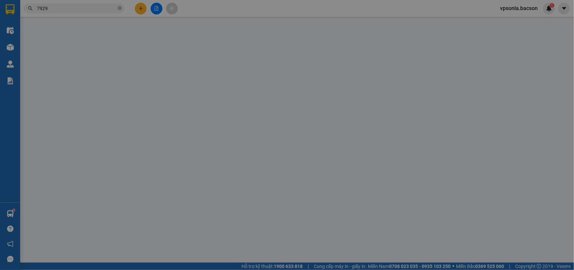
type input "0912617929"
type input "Hưng Bản Lầu"
type input "100.000"
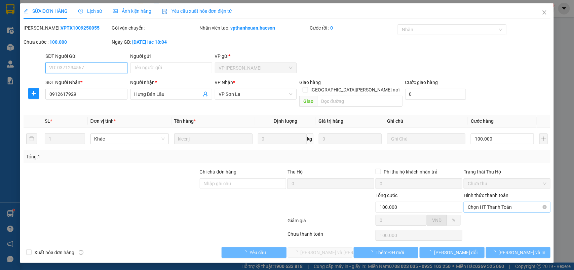
click at [481, 202] on span "Chọn HT Thanh Toán" at bounding box center [507, 207] width 79 height 10
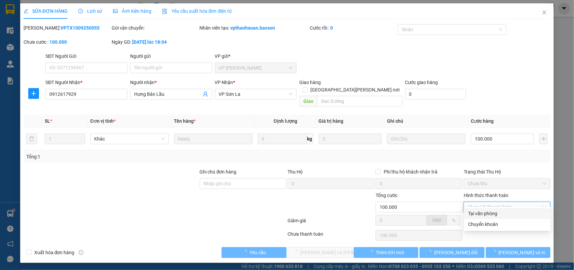
drag, startPoint x: 479, startPoint y: 206, endPoint x: 451, endPoint y: 219, distance: 30.4
click at [475, 211] on div "Tại văn phòng" at bounding box center [507, 213] width 79 height 7
type input "0"
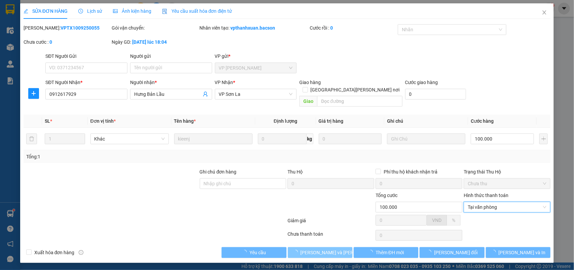
click at [331, 249] on span "Lưu và Giao hàng" at bounding box center [346, 252] width 91 height 7
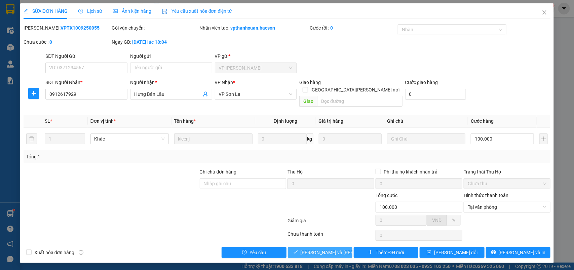
click at [328, 249] on span "Lưu và Giao hàng" at bounding box center [346, 252] width 91 height 7
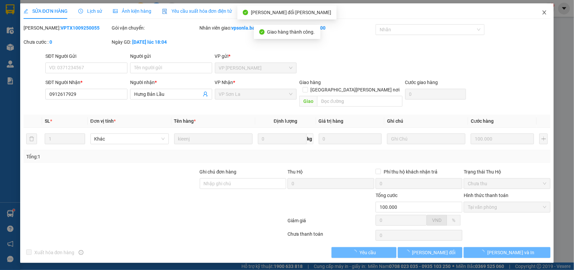
click at [544, 15] on icon "close" at bounding box center [544, 12] width 5 height 5
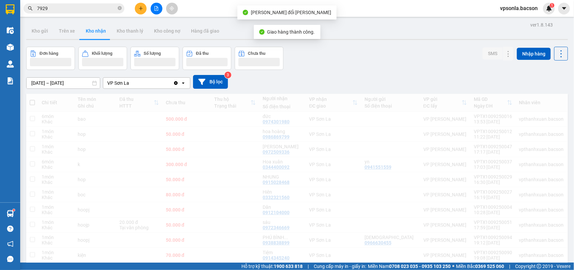
click at [544, 15] on div "Kết quả tìm kiếm ( 2141 ) Bộ lọc Mã ĐH Trạng thái Món hàng Thu hộ Tổng cước Chư…" at bounding box center [287, 8] width 574 height 17
click at [92, 13] on div "Kết quả tìm kiếm ( 2141 ) Bộ lọc Mã ĐH Trạng thái Món hàng Thu hộ Tổng cước Chư…" at bounding box center [65, 9] width 131 height 12
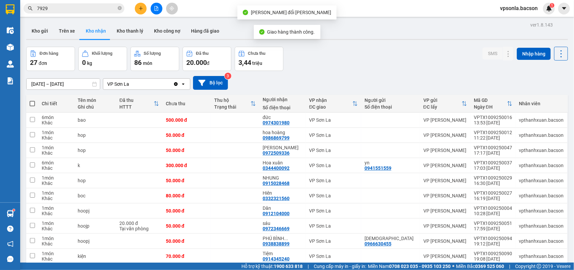
click at [92, 7] on input "7929" at bounding box center [76, 8] width 79 height 7
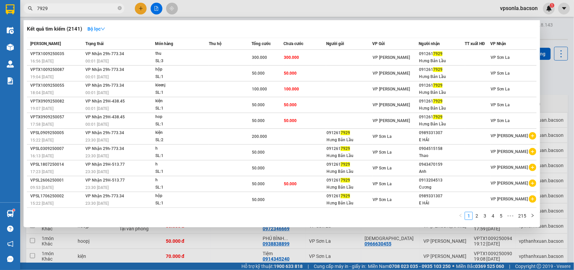
click at [92, 7] on input "7929" at bounding box center [76, 8] width 79 height 7
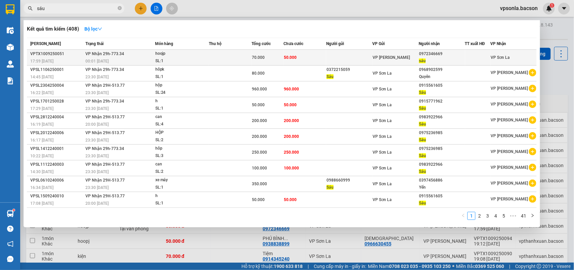
type input "sáu"
click at [457, 56] on div "0972346669" at bounding box center [441, 53] width 45 height 7
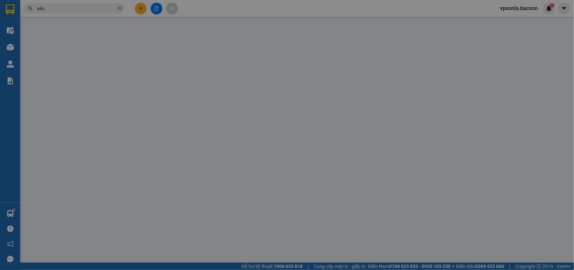
type input "0972346669"
type input "sáu"
type input "70.000"
type input "20.000"
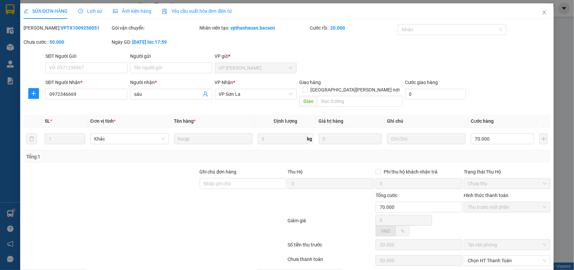
click at [485, 207] on div "Hình thức thanh toán Thu trước một phần" at bounding box center [507, 204] width 87 height 24
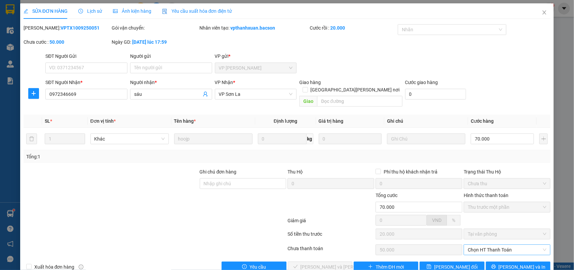
click at [471, 245] on span "Chọn HT Thanh Toán" at bounding box center [507, 250] width 79 height 10
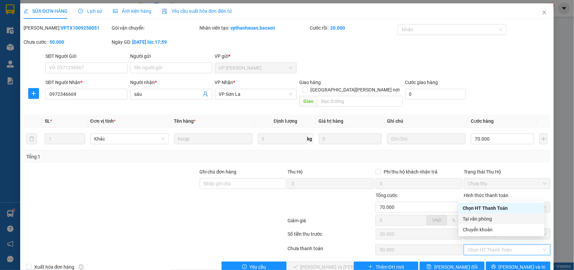
drag, startPoint x: 475, startPoint y: 217, endPoint x: 324, endPoint y: 260, distance: 157.0
click at [474, 217] on div "Tại văn phòng" at bounding box center [502, 218] width 78 height 7
type input "0"
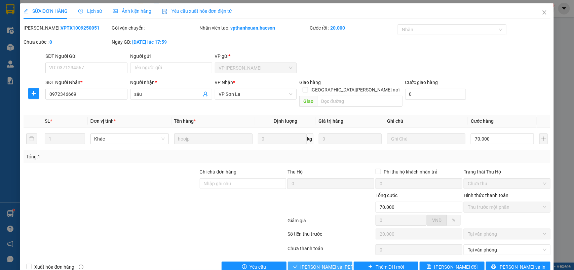
click at [321, 263] on span "Lưu và Giao hàng" at bounding box center [346, 266] width 91 height 7
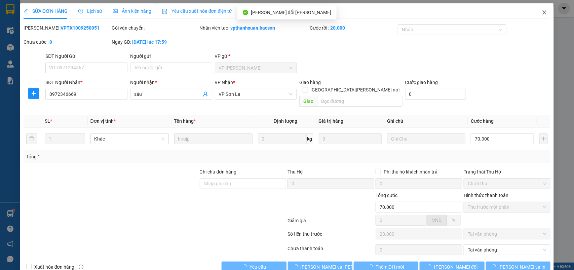
click at [536, 10] on span "Close" at bounding box center [544, 12] width 19 height 19
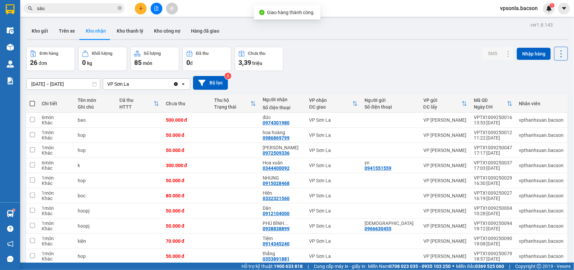
click at [110, 8] on input "sáu" at bounding box center [76, 8] width 79 height 7
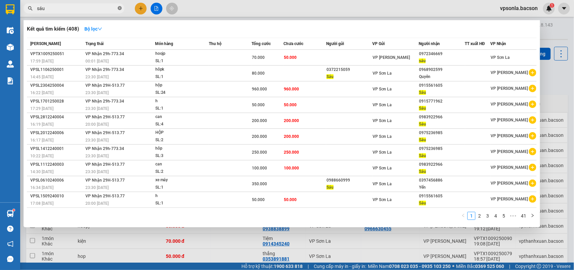
click at [118, 8] on icon "close-circle" at bounding box center [120, 8] width 4 height 4
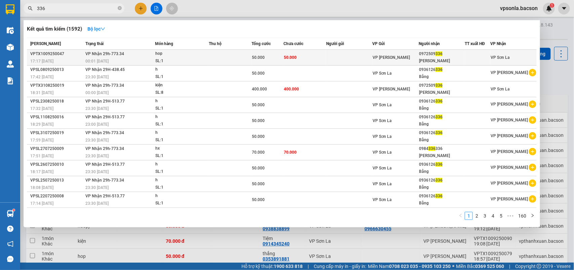
type input "336"
click at [458, 53] on div "0972509 336" at bounding box center [441, 53] width 45 height 7
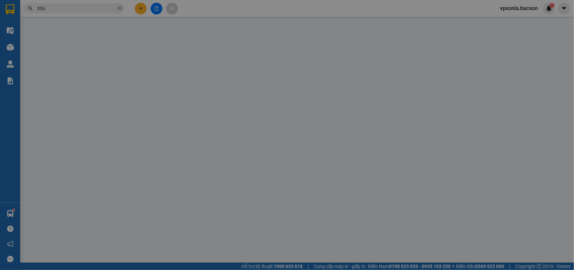
type input "0972509336"
type input "Oanh Thịnh"
type input "50.000"
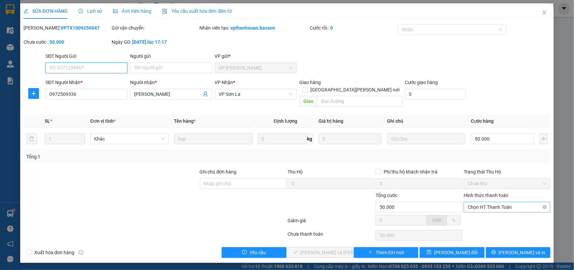
click at [480, 202] on span "Chọn HT Thanh Toán" at bounding box center [507, 207] width 79 height 10
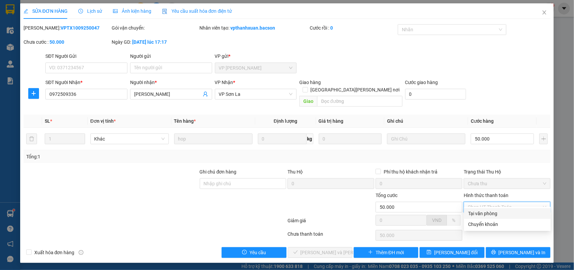
drag, startPoint x: 475, startPoint y: 206, endPoint x: 441, endPoint y: 221, distance: 37.7
click at [473, 211] on div "Tại văn phòng" at bounding box center [507, 213] width 79 height 7
type input "0"
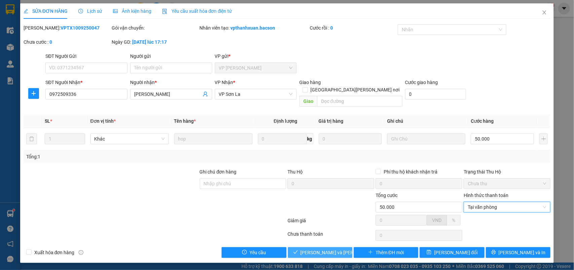
click at [308, 249] on span "Lưu và Giao hàng" at bounding box center [346, 252] width 91 height 7
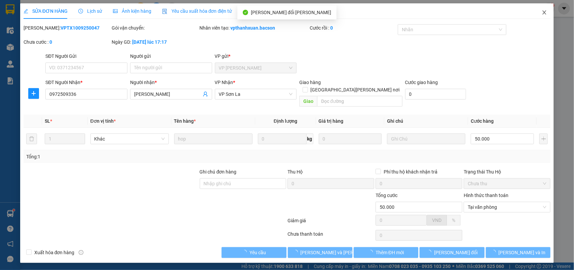
click at [540, 8] on span "Close" at bounding box center [544, 12] width 19 height 19
click at [543, 9] on div "1" at bounding box center [549, 9] width 12 height 12
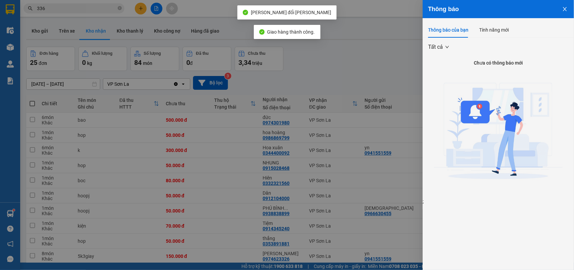
click at [83, 9] on div at bounding box center [287, 135] width 574 height 270
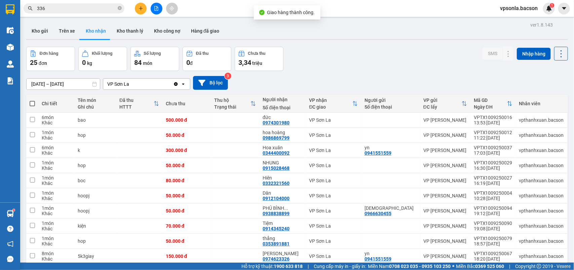
click at [83, 9] on input "336" at bounding box center [76, 8] width 79 height 7
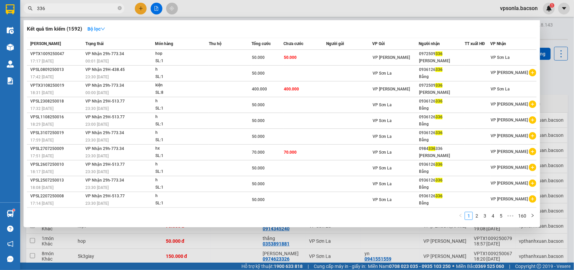
click at [556, 78] on div at bounding box center [287, 135] width 574 height 270
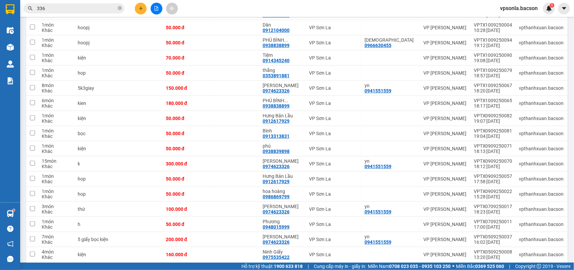
scroll to position [84, 0]
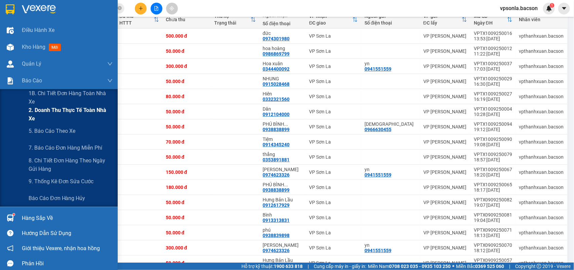
click at [73, 120] on span "2. Doanh thu thực tế toàn nhà xe" at bounding box center [71, 114] width 84 height 17
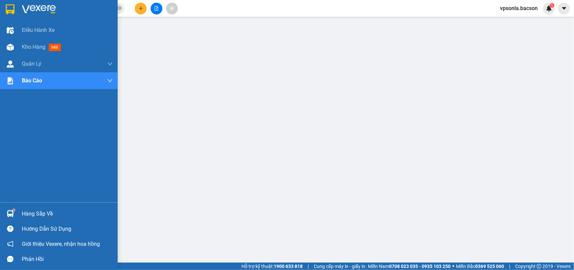
click at [37, 211] on div "Hàng sắp về" at bounding box center [67, 214] width 91 height 10
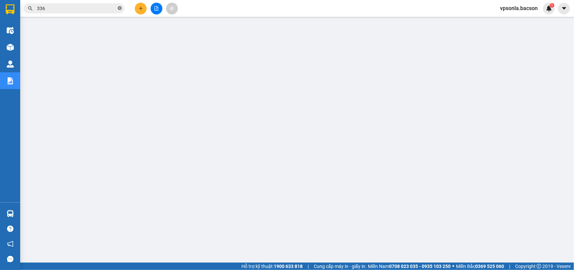
click at [121, 6] on icon "close-circle" at bounding box center [120, 8] width 4 height 4
click at [145, 7] on button at bounding box center [141, 9] width 12 height 12
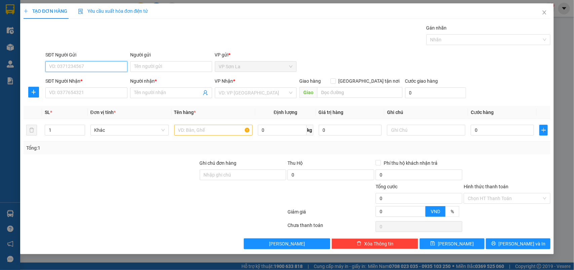
click at [89, 63] on input "SĐT Người Gửi" at bounding box center [86, 66] width 82 height 11
type input "0916002244"
click at [154, 68] on input "Người gửi" at bounding box center [171, 66] width 82 height 11
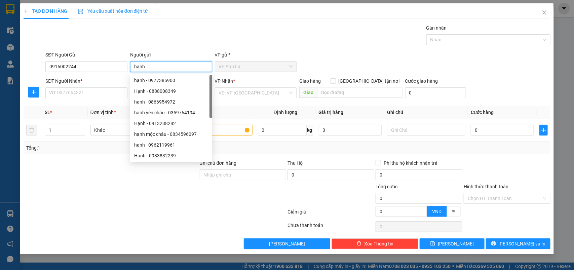
click at [137, 66] on input "hạnh" at bounding box center [171, 66] width 82 height 11
type input "Hạnh"
click at [93, 92] on input "SĐT Người Nhận *" at bounding box center [86, 92] width 82 height 11
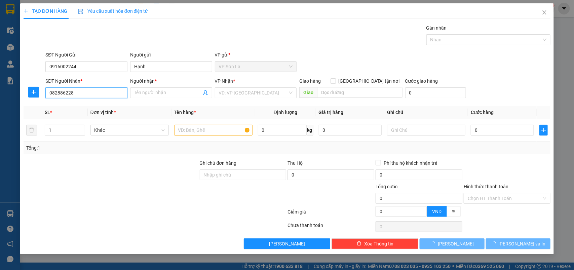
type input "0828862289"
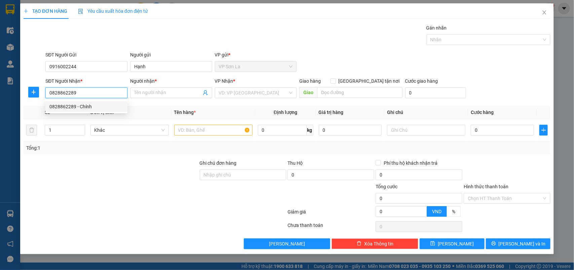
click at [93, 107] on div "0828862289 - Chính" at bounding box center [86, 106] width 74 height 7
type input "Chính"
type input "0828862289"
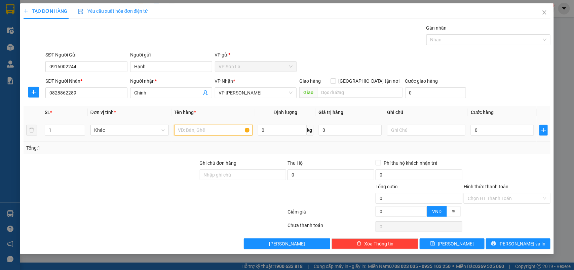
click at [188, 132] on input "text" at bounding box center [213, 130] width 78 height 11
type input "xe điện"
click at [510, 127] on input "0" at bounding box center [502, 130] width 63 height 11
type input "3"
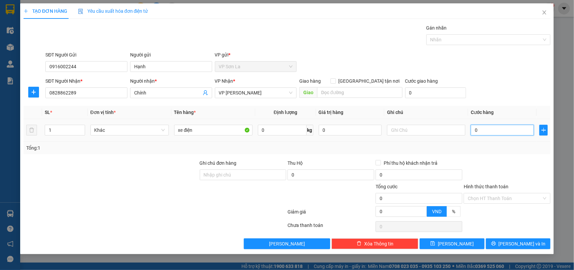
type input "3"
type input "350"
type input "350.000"
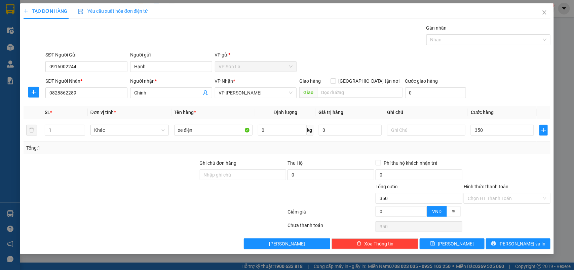
type input "350.000"
click at [540, 95] on div "SĐT Người Nhận * 0828862289 Người nhận * Chính VP Nhận * VP Thanh Xuân Giao hàn…" at bounding box center [298, 89] width 508 height 24
click at [504, 199] on input "Hình thức thanh toán" at bounding box center [505, 198] width 74 height 10
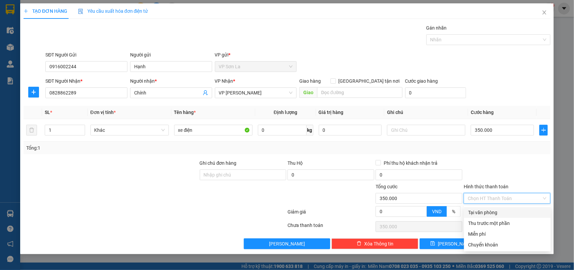
click at [501, 214] on div "Tại văn phòng" at bounding box center [507, 212] width 79 height 7
type input "0"
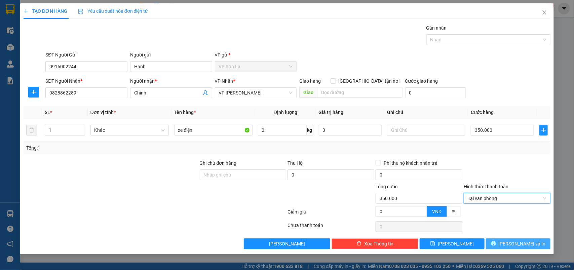
click at [505, 242] on button "Lưu và In" at bounding box center [518, 244] width 65 height 11
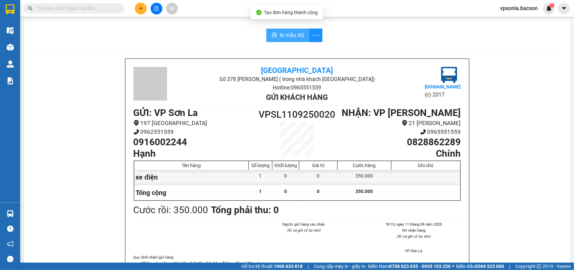
click at [295, 36] on span "In mẫu A5" at bounding box center [292, 35] width 24 height 8
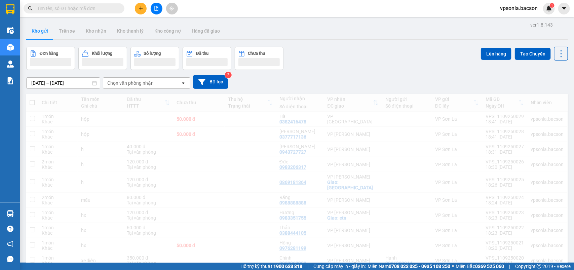
click at [145, 12] on button at bounding box center [141, 9] width 12 height 12
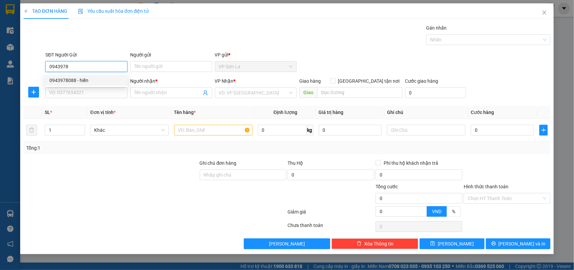
click at [99, 77] on div "0943978088 - hiền" at bounding box center [86, 80] width 74 height 7
type input "0943978088"
type input "hiền"
type input "0943978088"
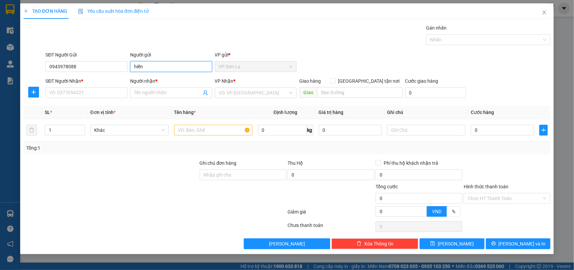
click at [137, 68] on input "hiền" at bounding box center [171, 66] width 82 height 11
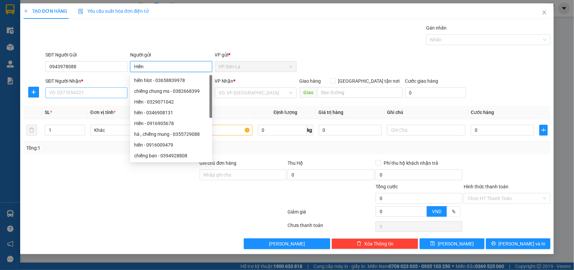
type input "Hiền"
click at [102, 91] on input "SĐT Người Nhận *" at bounding box center [86, 92] width 82 height 11
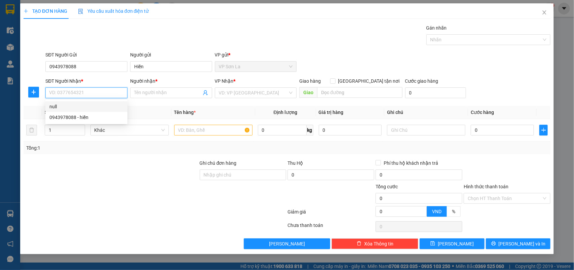
click at [103, 95] on input "SĐT Người Nhận *" at bounding box center [86, 92] width 82 height 11
type input "0888741205"
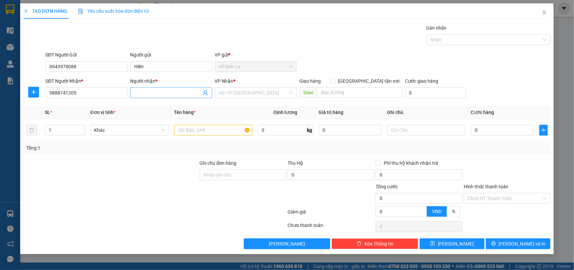
click at [165, 94] on input "Người nhận *" at bounding box center [167, 92] width 67 height 7
click at [166, 94] on input "Huwn" at bounding box center [167, 92] width 67 height 7
click at [166, 94] on input "Hueng" at bounding box center [167, 92] width 67 height 7
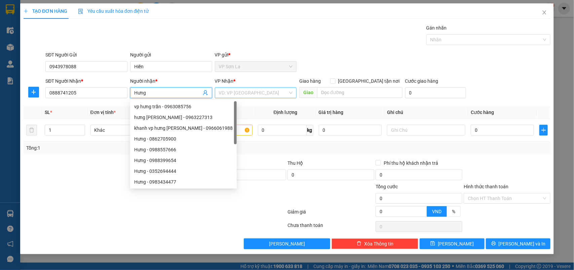
type input "Hưng"
click at [256, 89] on input "search" at bounding box center [253, 93] width 69 height 10
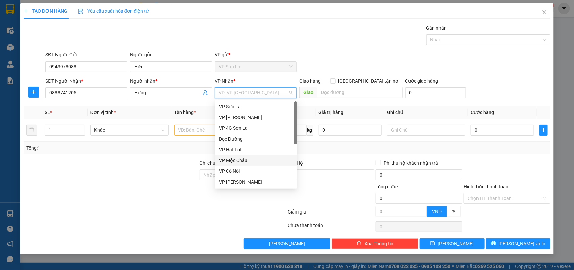
scroll to position [42, 0]
click at [245, 160] on div "VP [PERSON_NAME]" at bounding box center [256, 161] width 74 height 7
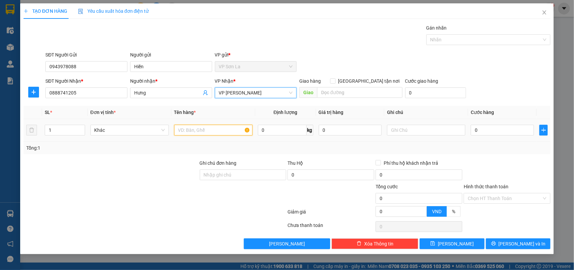
click at [188, 129] on input "text" at bounding box center [213, 130] width 78 height 11
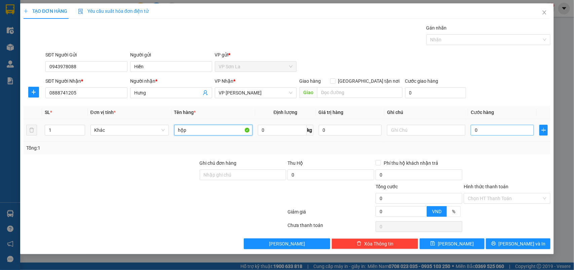
type input "hộp"
click at [480, 131] on input "0" at bounding box center [502, 130] width 63 height 11
type input "3"
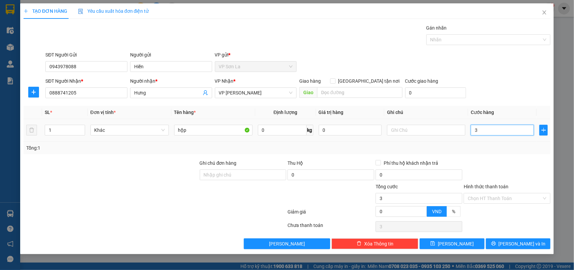
type input "35"
type input "350"
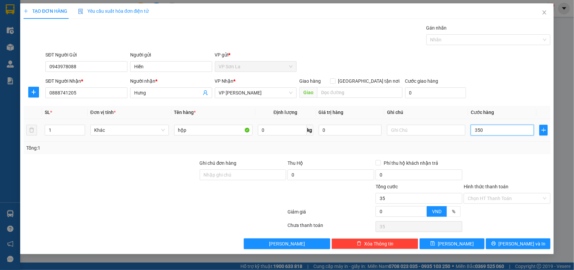
type input "350"
type input "350.000"
click at [490, 151] on div "Tổng: 1" at bounding box center [287, 147] width 522 height 7
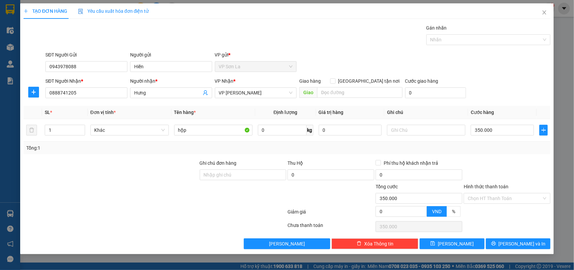
click at [512, 154] on div "Tổng: 1" at bounding box center [288, 148] width 528 height 13
click at [515, 135] on input "350.000" at bounding box center [502, 130] width 63 height 11
type input "3"
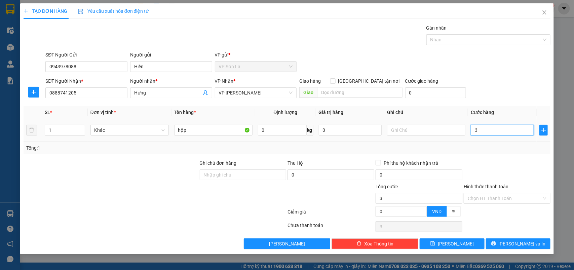
type input "30"
type input "300"
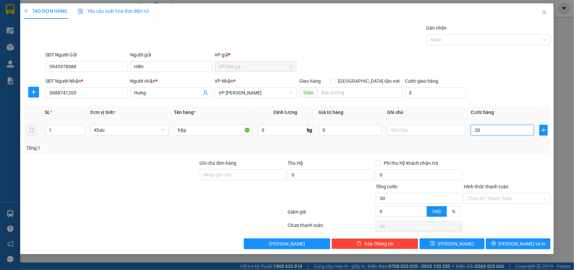
type input "300"
type input "300.000"
click at [514, 206] on div "Hình thức thanh toán Chọn HT Thanh Toán" at bounding box center [507, 195] width 87 height 24
click at [519, 197] on input "Hình thức thanh toán" at bounding box center [505, 198] width 74 height 10
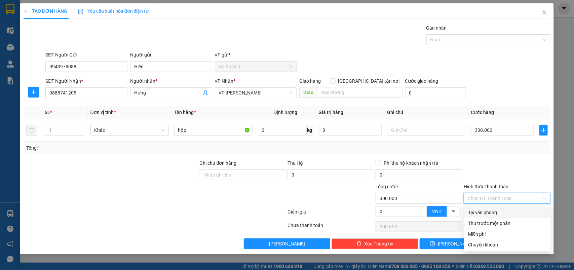
click at [511, 212] on div "Tại văn phòng" at bounding box center [507, 212] width 79 height 7
type input "0"
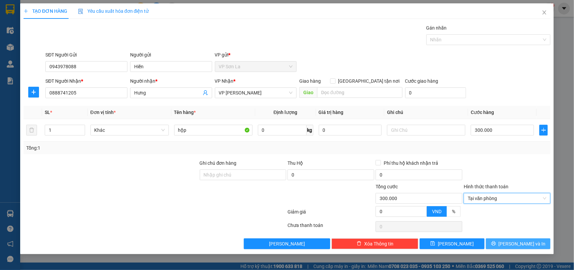
click at [520, 242] on span "[PERSON_NAME] và In" at bounding box center [522, 243] width 47 height 7
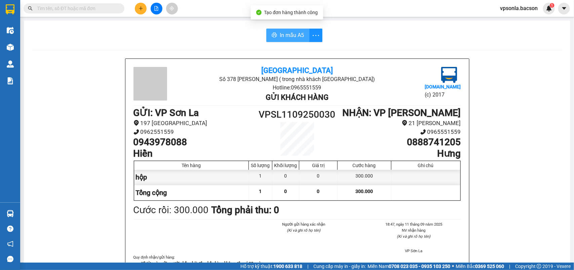
click at [287, 34] on span "In mẫu A5" at bounding box center [292, 35] width 24 height 8
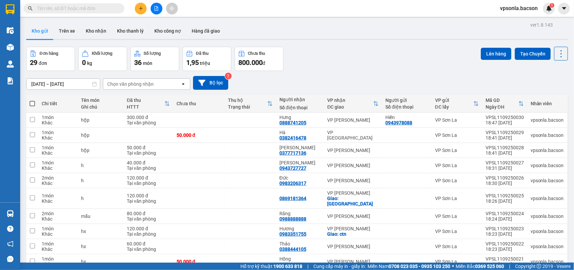
click at [432, 38] on div "Kho gửi Trên xe Kho nhận Kho thanh lý Kho công nợ Hàng đã giao" at bounding box center [297, 32] width 542 height 18
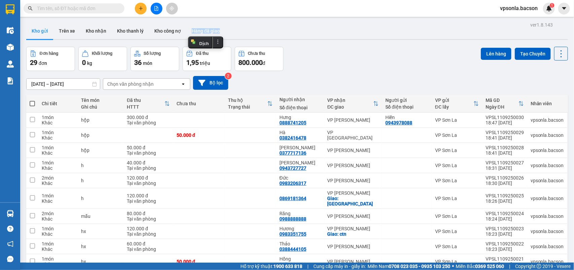
click at [432, 38] on div "Kho gửi Trên xe Kho nhận Kho thanh lý Kho công nợ Hàng đã giao" at bounding box center [297, 32] width 542 height 18
click at [557, 56] on icon at bounding box center [561, 53] width 9 height 9
click at [539, 93] on span "Làm mới" at bounding box center [545, 96] width 19 height 7
click at [147, 81] on div "Chọn văn phòng nhận" at bounding box center [130, 84] width 46 height 7
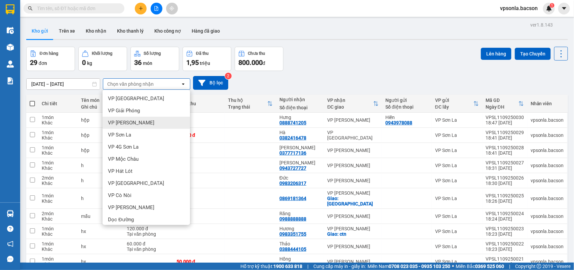
click at [137, 120] on span "VP [PERSON_NAME]" at bounding box center [131, 122] width 46 height 7
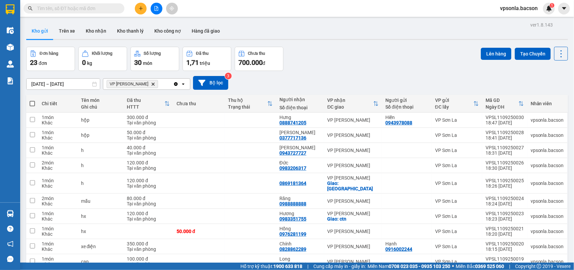
click at [34, 102] on span at bounding box center [32, 103] width 5 height 5
click at [32, 100] on input "checkbox" at bounding box center [32, 100] width 0 height 0
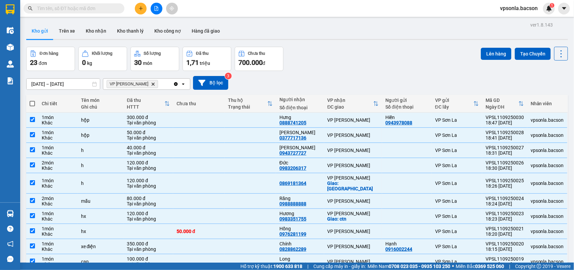
checkbox input "true"
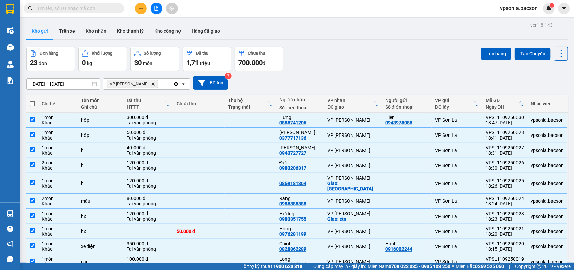
checkbox input "true"
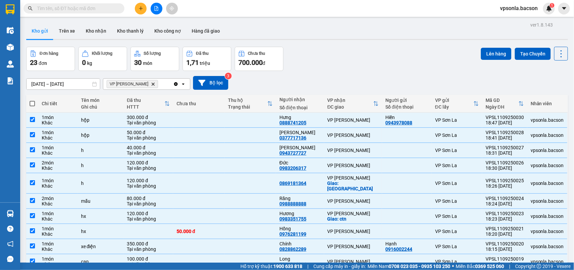
checkbox input "true"
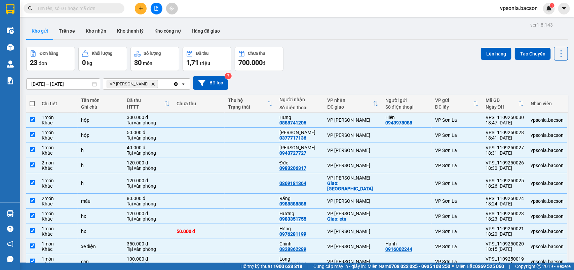
checkbox input "true"
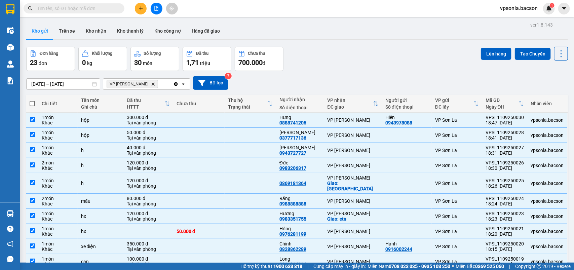
checkbox input "true"
click at [485, 50] on button "Lên hàng" at bounding box center [496, 54] width 31 height 12
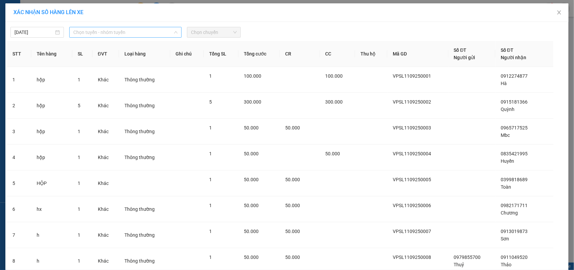
click at [113, 33] on span "Chọn tuyến - nhóm tuyến" at bounding box center [125, 32] width 104 height 10
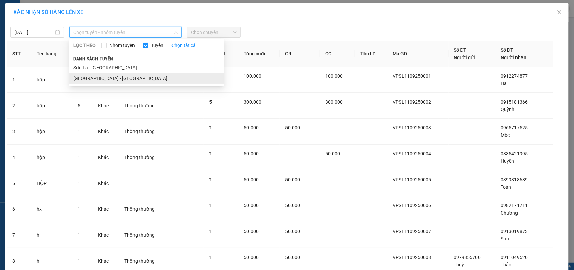
click at [89, 76] on li "Hà Nội - Sơn La" at bounding box center [146, 78] width 155 height 11
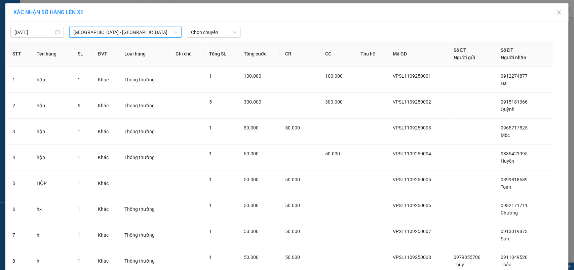
click at [108, 34] on span "Hà Nội - Sơn La" at bounding box center [125, 32] width 104 height 10
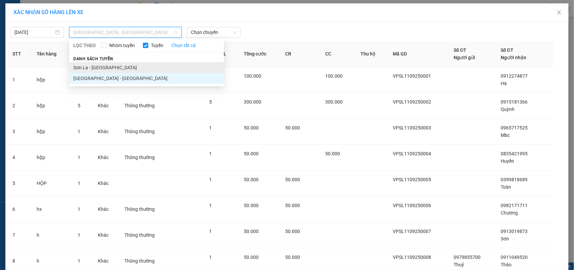
click at [86, 68] on li "Sơn La - Hà Nội" at bounding box center [146, 67] width 155 height 11
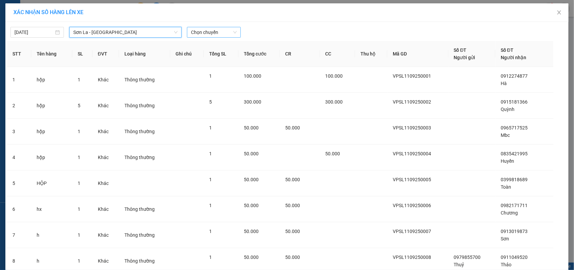
click at [201, 30] on span "Chọn chuyến" at bounding box center [213, 32] width 45 height 10
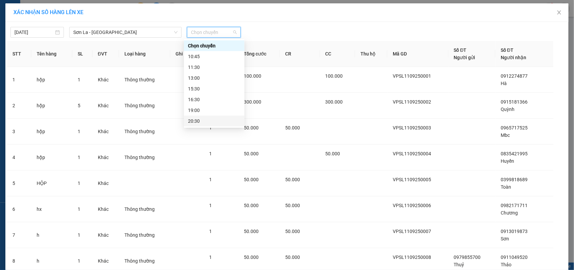
scroll to position [32, 0]
click at [193, 116] on div "22:30" at bounding box center [214, 121] width 61 height 11
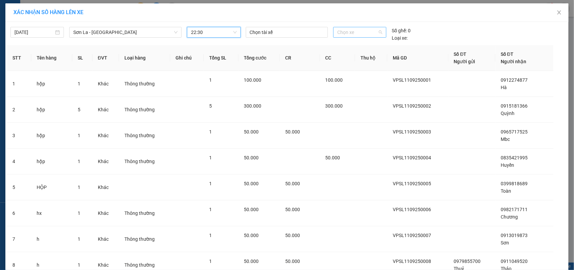
click at [346, 31] on span "Chọn xe" at bounding box center [360, 32] width 45 height 10
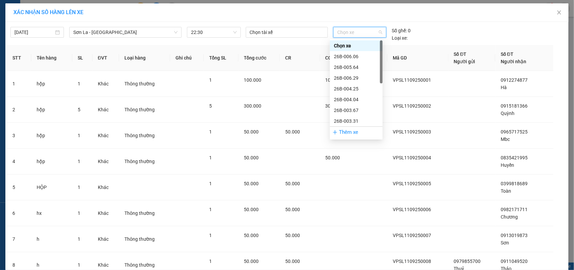
scroll to position [97, 0]
click at [342, 123] on div "29h-773.34" at bounding box center [356, 121] width 45 height 7
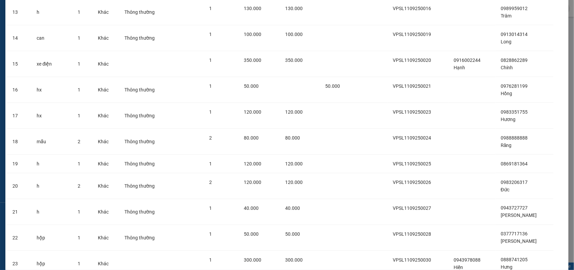
scroll to position [436, 0]
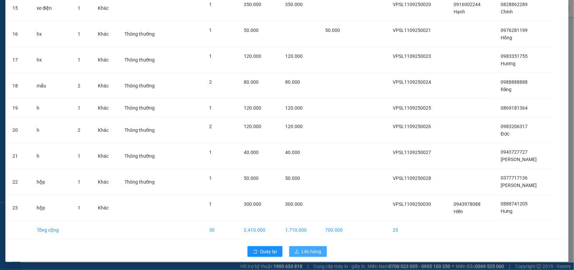
click at [307, 250] on span "Lên hàng" at bounding box center [312, 251] width 20 height 7
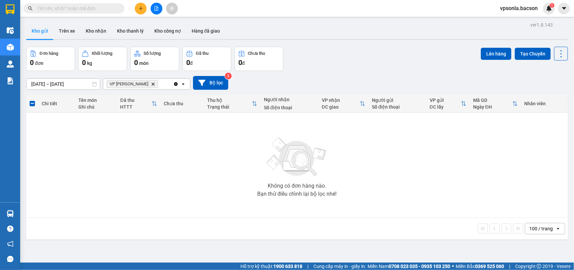
click at [156, 7] on icon "file-add" at bounding box center [156, 8] width 5 height 5
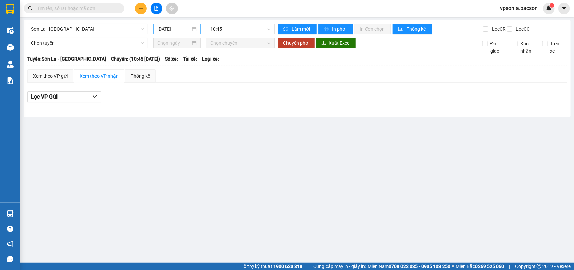
click at [173, 26] on input "[DATE]" at bounding box center [173, 28] width 33 height 7
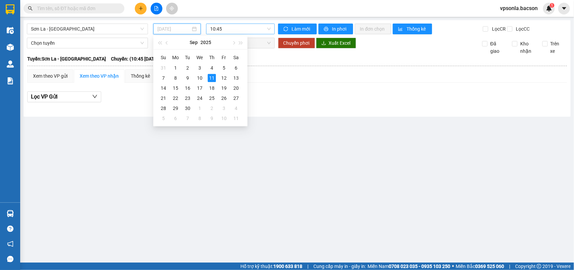
type input "[DATE]"
click at [229, 24] on div "10:45" at bounding box center [240, 29] width 68 height 11
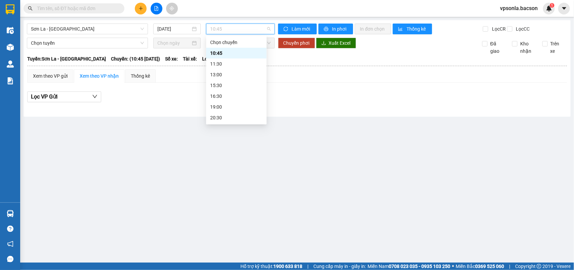
scroll to position [32, 0]
click at [229, 115] on div "22:30 - 29h-773.34" at bounding box center [236, 117] width 52 height 7
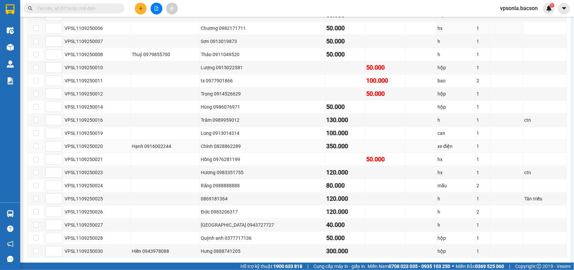
scroll to position [232, 0]
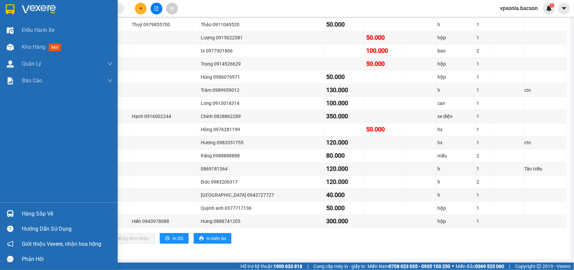
click at [7, 8] on img at bounding box center [10, 9] width 9 height 10
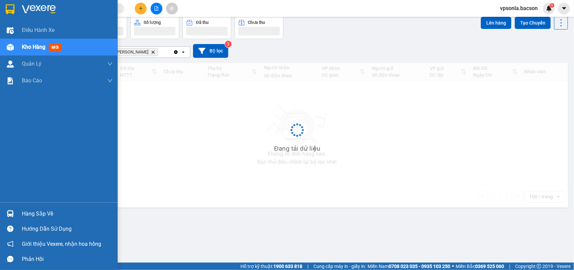
scroll to position [31, 0]
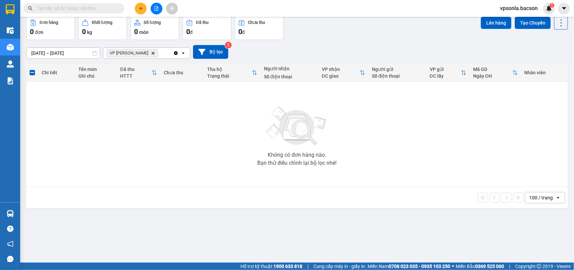
click at [177, 52] on icon "Clear all" at bounding box center [176, 53] width 4 height 4
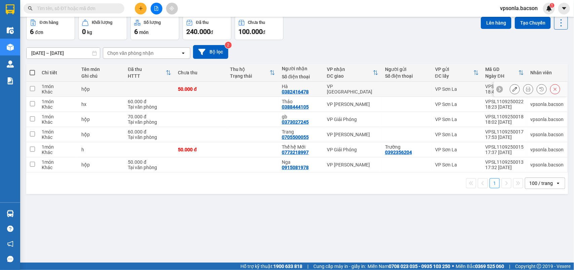
click at [356, 90] on div "VP Yên Nghĩa" at bounding box center [352, 89] width 51 height 11
checkbox input "true"
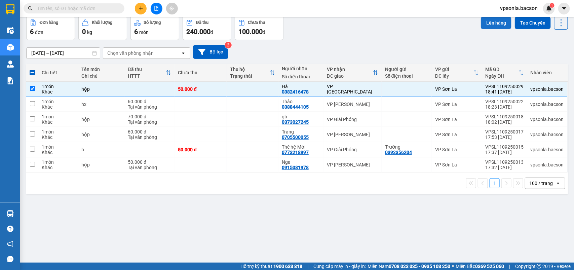
click at [485, 23] on button "Lên hàng" at bounding box center [496, 23] width 31 height 12
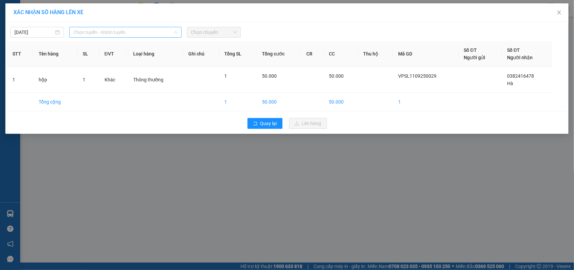
click at [106, 34] on span "Chọn tuyến - nhóm tuyến" at bounding box center [125, 32] width 104 height 10
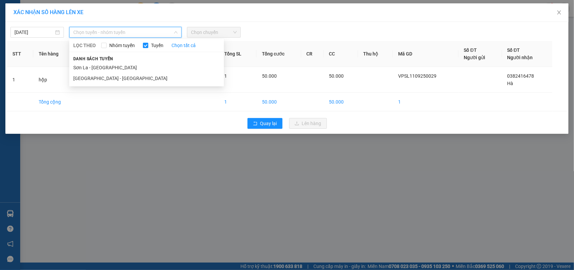
click at [93, 62] on div "Danh sách tuyến Sơn La - Hà Nội Hà Nội - Sơn La" at bounding box center [146, 69] width 155 height 29
click at [108, 65] on li "Sơn La - Hà Nội" at bounding box center [146, 67] width 155 height 11
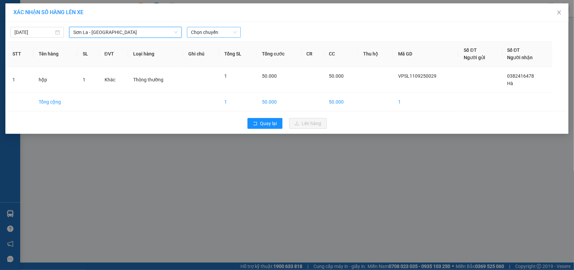
click at [209, 29] on span "Chọn chuyến" at bounding box center [213, 32] width 45 height 10
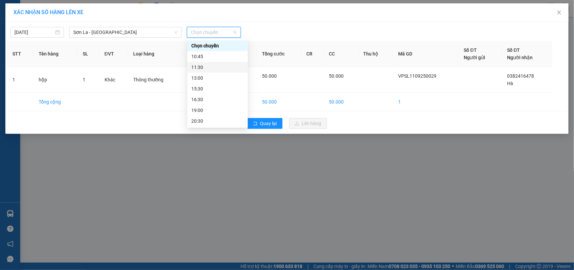
click at [196, 66] on div "11:30" at bounding box center [217, 67] width 52 height 7
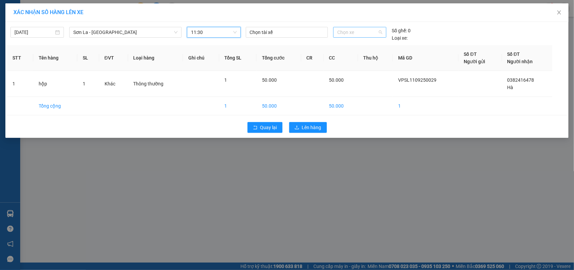
click at [367, 32] on span "Chọn xe" at bounding box center [360, 32] width 45 height 10
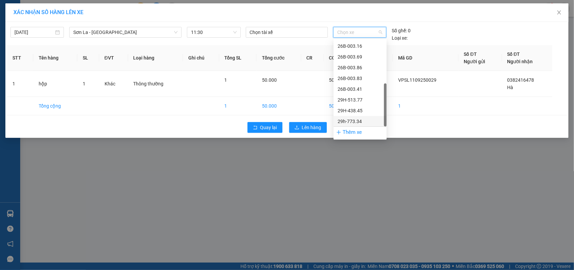
click at [347, 121] on div "29h-773.34" at bounding box center [360, 121] width 45 height 7
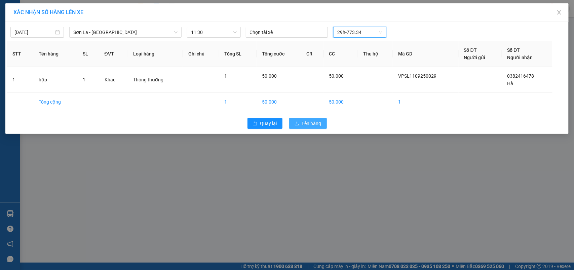
click at [312, 122] on span "Lên hàng" at bounding box center [312, 123] width 20 height 7
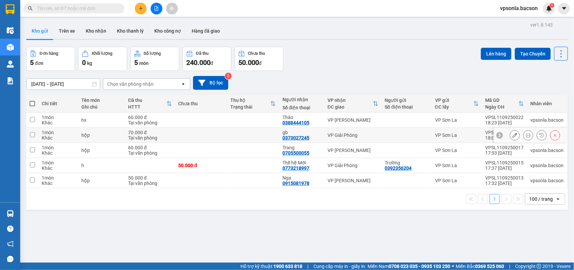
drag, startPoint x: 339, startPoint y: 133, endPoint x: 337, endPoint y: 143, distance: 10.2
click at [339, 134] on div "VP Giải Phóng" at bounding box center [353, 135] width 50 height 5
checkbox input "true"
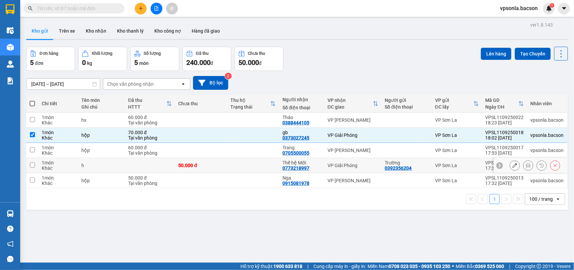
click at [333, 170] on td "VP Giải Phóng" at bounding box center [352, 165] width 57 height 15
checkbox input "true"
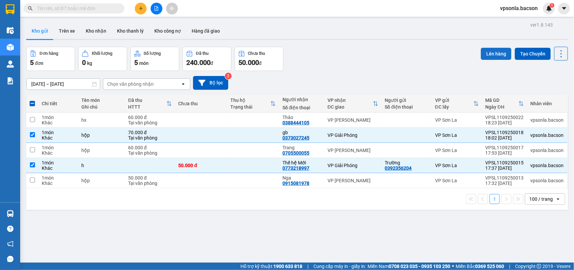
click at [484, 50] on button "Lên hàng" at bounding box center [496, 54] width 31 height 12
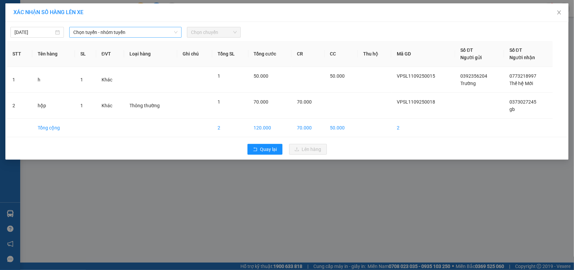
click at [91, 29] on span "Chọn tuyến - nhóm tuyến" at bounding box center [125, 32] width 104 height 10
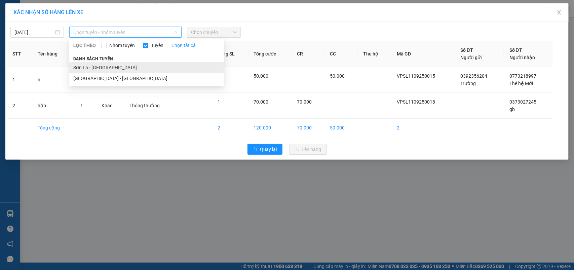
click at [88, 69] on li "Sơn La - Hà Nội" at bounding box center [146, 67] width 155 height 11
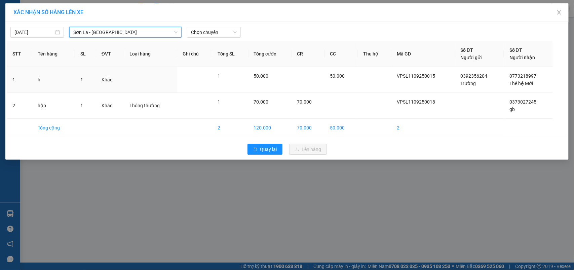
click at [232, 38] on div "Chọn chuyến" at bounding box center [213, 32] width 59 height 11
click at [211, 37] on span "Chọn chuyến" at bounding box center [213, 32] width 45 height 10
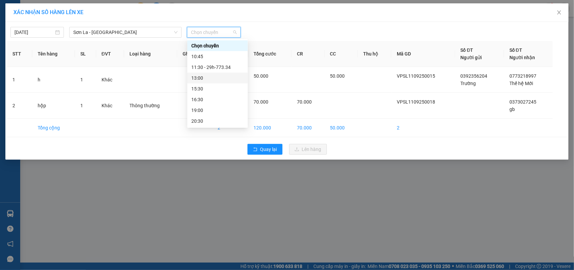
click at [201, 76] on div "13:00" at bounding box center [217, 77] width 52 height 7
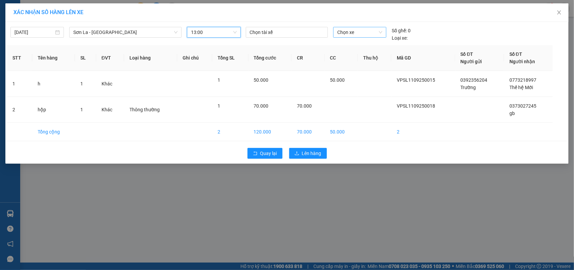
click at [345, 36] on span "Chọn xe" at bounding box center [360, 32] width 45 height 10
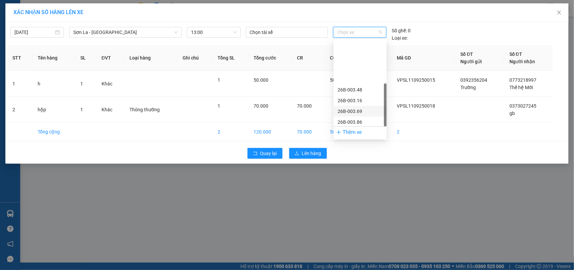
scroll to position [97, 0]
click at [349, 119] on div "29h-773.34" at bounding box center [360, 121] width 45 height 7
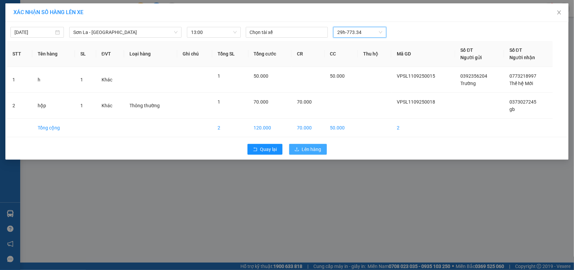
click at [307, 150] on span "Lên hàng" at bounding box center [312, 149] width 20 height 7
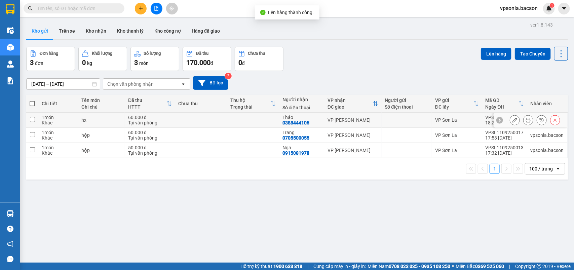
click at [87, 120] on div "hx" at bounding box center [101, 119] width 40 height 5
checkbox input "true"
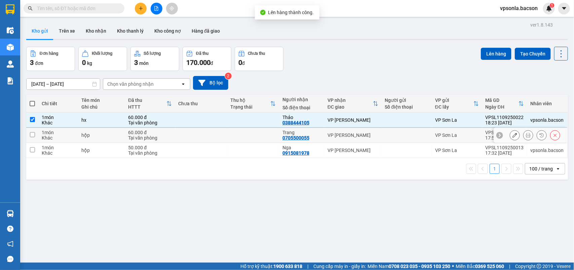
drag, startPoint x: 91, startPoint y: 133, endPoint x: 98, endPoint y: 148, distance: 16.9
click at [92, 135] on div "hộp" at bounding box center [101, 135] width 40 height 5
checkbox input "true"
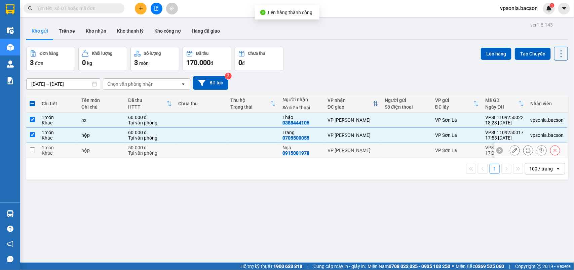
drag, startPoint x: 98, startPoint y: 150, endPoint x: 349, endPoint y: 131, distance: 251.4
click at [98, 150] on div "hộp" at bounding box center [101, 150] width 40 height 5
checkbox input "true"
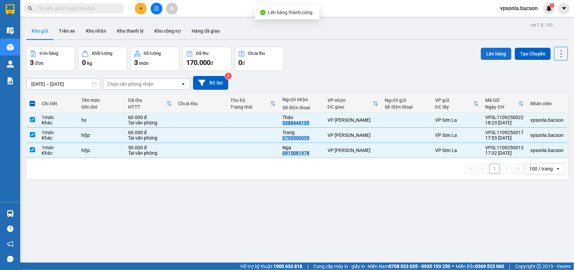
click at [484, 56] on button "Lên hàng" at bounding box center [496, 54] width 31 height 12
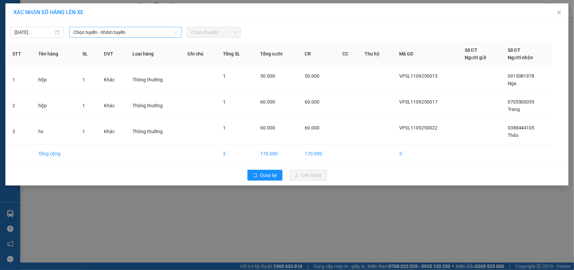
click at [118, 31] on span "Chọn tuyến - nhóm tuyến" at bounding box center [125, 32] width 104 height 10
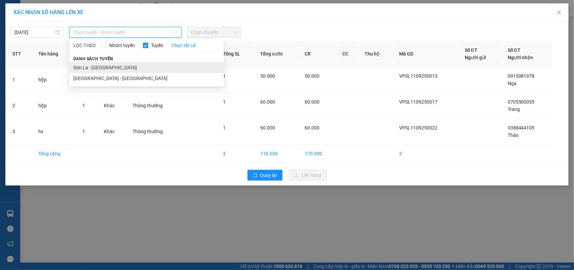
click at [89, 65] on li "Sơn La - Hà Nội" at bounding box center [146, 67] width 155 height 11
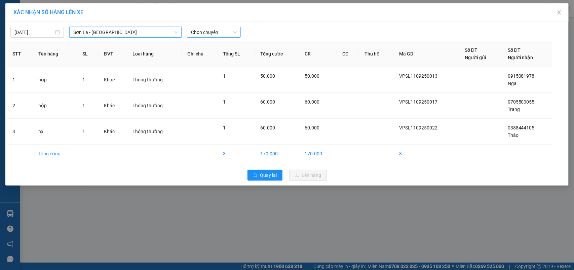
click at [233, 34] on span "Chọn chuyến" at bounding box center [213, 32] width 45 height 10
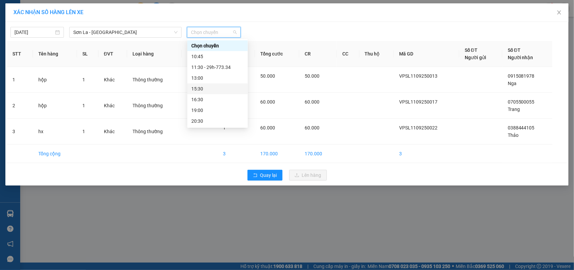
click at [207, 86] on div "15:30" at bounding box center [217, 88] width 52 height 7
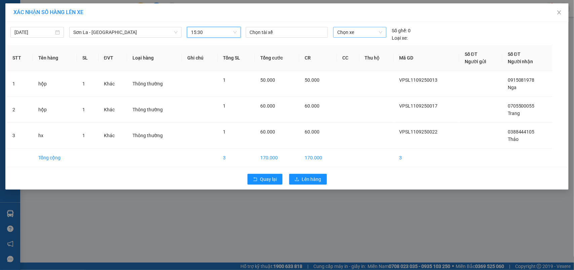
click at [372, 28] on span "Chọn xe" at bounding box center [360, 32] width 45 height 10
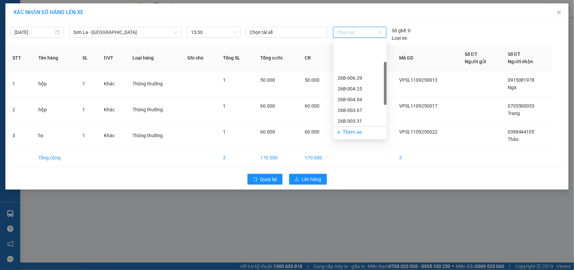
scroll to position [97, 0]
click at [350, 120] on div "29h-773.34" at bounding box center [360, 121] width 45 height 7
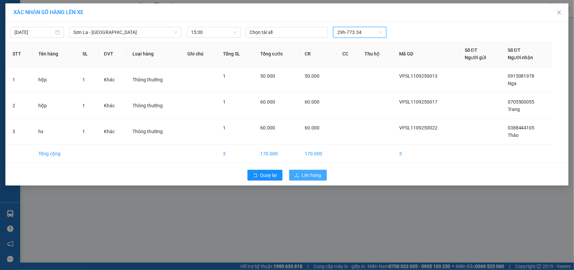
click at [303, 180] on button "Lên hàng" at bounding box center [308, 175] width 38 height 11
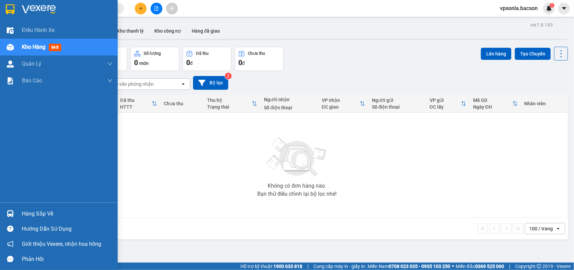
click at [55, 216] on div "Hàng sắp về" at bounding box center [67, 214] width 91 height 10
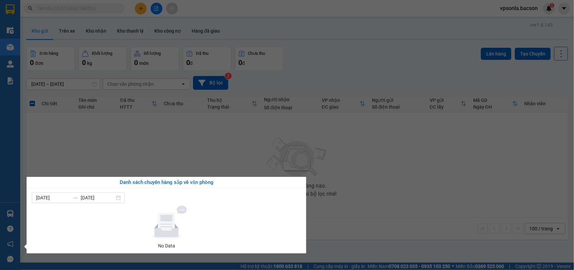
click at [331, 110] on section "Kết quả tìm kiếm ( 0 ) Bộ lọc No Data vpsonla.bacson 1 Điều hành xe Kho hàng mớ…" at bounding box center [287, 135] width 574 height 270
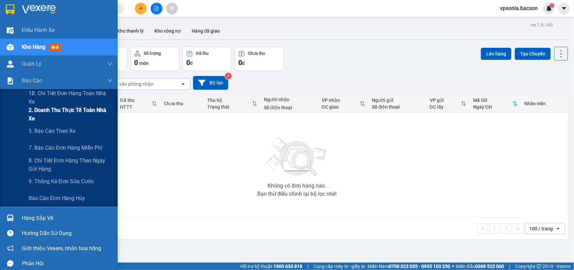
click at [52, 122] on span "2. Doanh thu thực tế toàn nhà xe" at bounding box center [71, 114] width 84 height 17
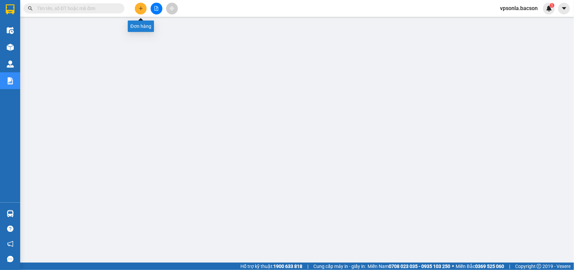
click at [140, 12] on button at bounding box center [141, 9] width 12 height 12
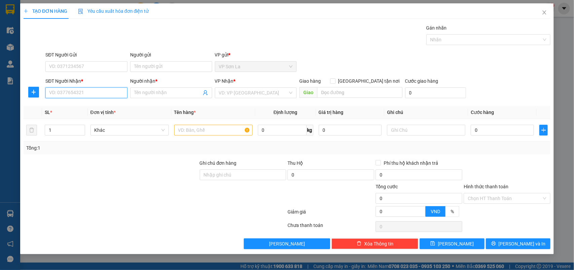
click at [65, 92] on input "SĐT Người Nhận *" at bounding box center [86, 92] width 82 height 11
click at [87, 106] on div "0773218997 - Thế hệ Mới" at bounding box center [86, 106] width 74 height 7
type input "0773218997"
type input "Thế hệ Mới"
click at [96, 93] on input "0773218997" at bounding box center [86, 92] width 82 height 11
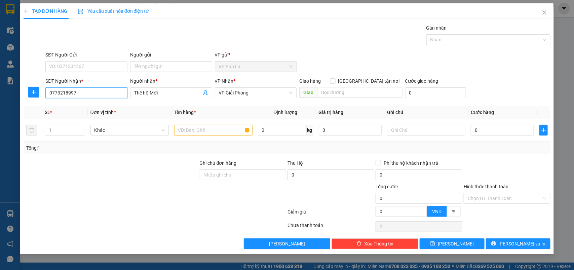
click at [96, 93] on input "0773218997" at bounding box center [86, 92] width 82 height 11
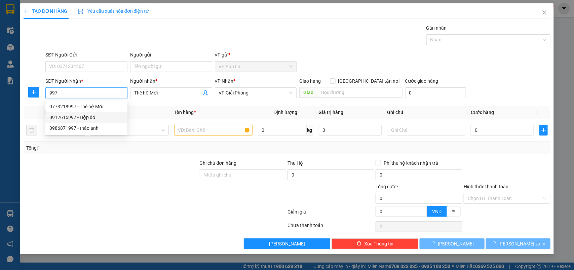
drag, startPoint x: 83, startPoint y: 113, endPoint x: 134, endPoint y: 118, distance: 50.4
click at [84, 114] on div "0912615997 - Hộp đỏ" at bounding box center [86, 117] width 74 height 7
type input "0912615997"
type input "Hộp đỏ"
type input "0912615997"
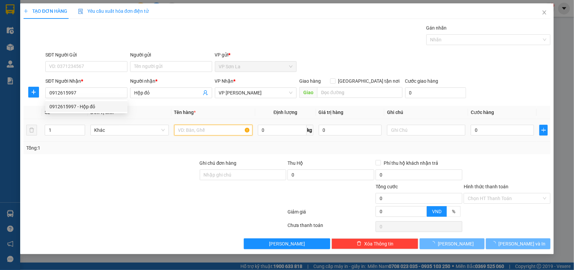
click at [219, 131] on input "text" at bounding box center [213, 130] width 78 height 11
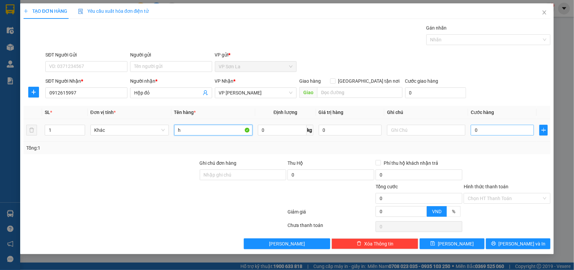
type input "h"
click at [493, 127] on input "0" at bounding box center [502, 130] width 63 height 11
type input "50"
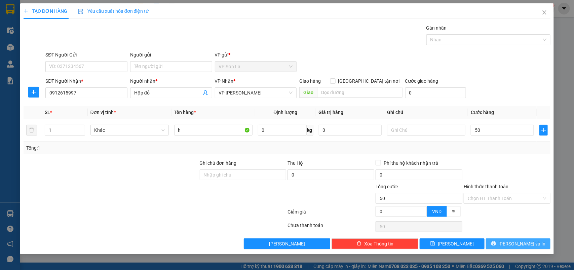
type input "50.000"
click at [498, 240] on button "[PERSON_NAME] và In" at bounding box center [518, 244] width 65 height 11
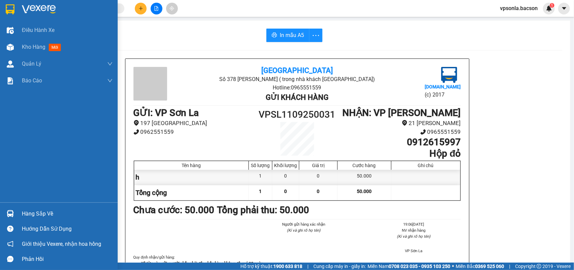
click at [10, 4] on div at bounding box center [10, 9] width 12 height 12
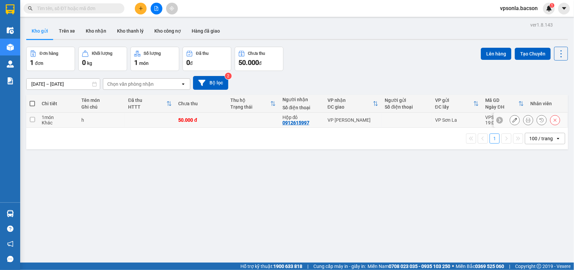
click at [336, 116] on td "VP [PERSON_NAME]" at bounding box center [352, 120] width 57 height 15
checkbox input "true"
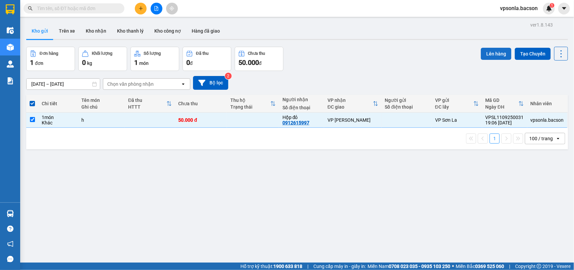
click at [481, 51] on button "Lên hàng" at bounding box center [496, 54] width 31 height 12
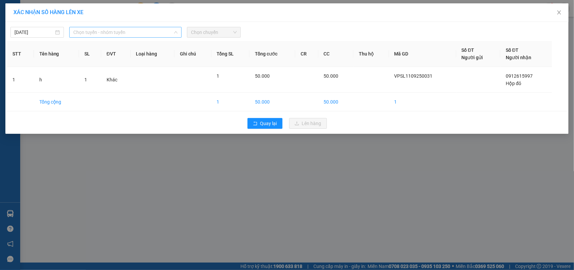
click at [91, 32] on span "Chọn tuyến - nhóm tuyến" at bounding box center [125, 32] width 104 height 10
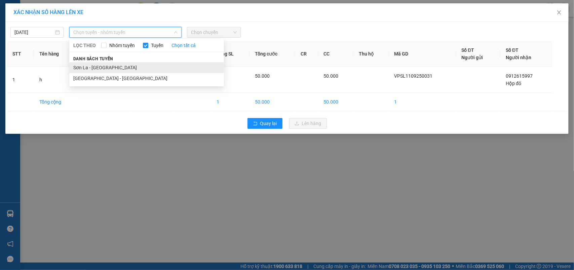
click at [80, 65] on li "Sơn La - Hà Nội" at bounding box center [146, 67] width 155 height 11
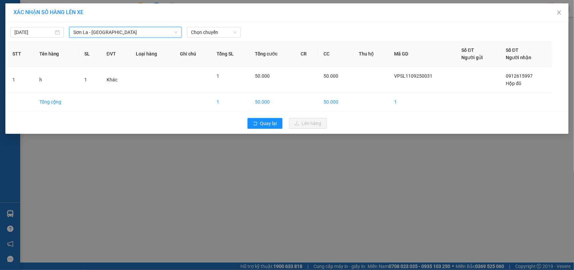
click at [183, 36] on div "Sơn La - Hà Nội Sơn La - Hà Nội LỌC THEO Nhóm tuyến Tuyến Chọn tất cả Danh sách…" at bounding box center [126, 32] width 118 height 11
click at [196, 31] on span "Chọn chuyến" at bounding box center [213, 32] width 45 height 10
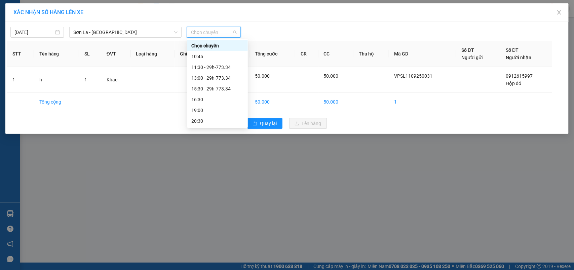
scroll to position [32, 0]
drag, startPoint x: 213, startPoint y: 121, endPoint x: 233, endPoint y: 121, distance: 20.2
click at [214, 121] on div "22:30 - 29h-773.34" at bounding box center [217, 120] width 52 height 7
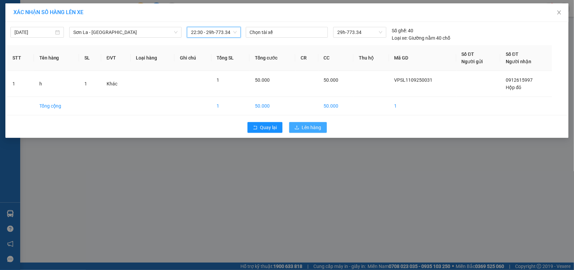
click at [312, 128] on span "Lên hàng" at bounding box center [312, 127] width 20 height 7
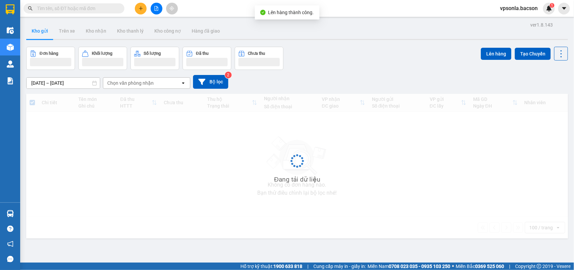
click at [367, 64] on div "Đơn hàng Khối lượng Số lượng Đã thu Chưa thu Lên hàng Tạo Chuyến" at bounding box center [297, 58] width 542 height 23
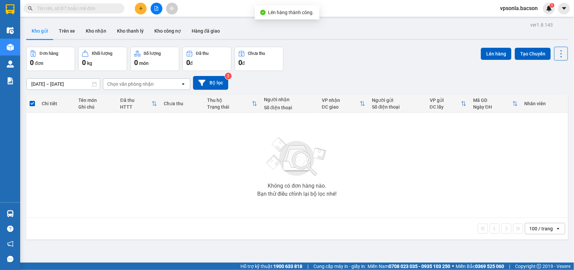
click at [524, 12] on span "vpsonla.bacson" at bounding box center [519, 8] width 48 height 8
click at [522, 18] on span "Đăng xuất" at bounding box center [522, 20] width 33 height 7
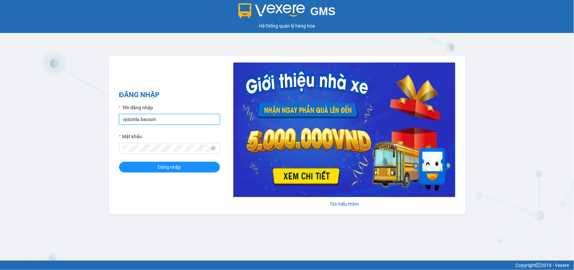
click at [184, 120] on input "vpsonla.bacson" at bounding box center [169, 119] width 101 height 11
type input "vpgialam.bacson"
click at [176, 173] on div "Đăng nhập" at bounding box center [169, 167] width 101 height 11
click at [179, 169] on span "Đăng nhập" at bounding box center [169, 167] width 23 height 7
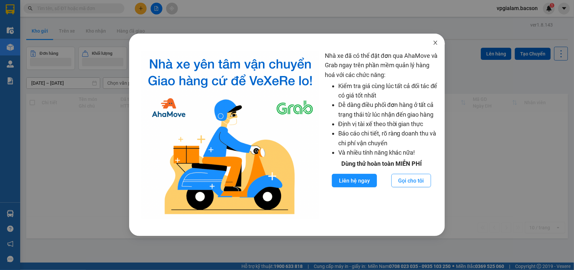
click at [435, 46] on span "Close" at bounding box center [435, 43] width 19 height 19
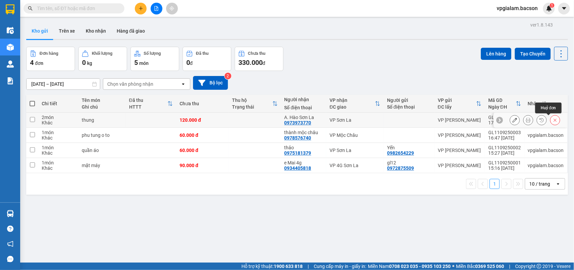
click at [554, 120] on icon at bounding box center [555, 120] width 3 height 3
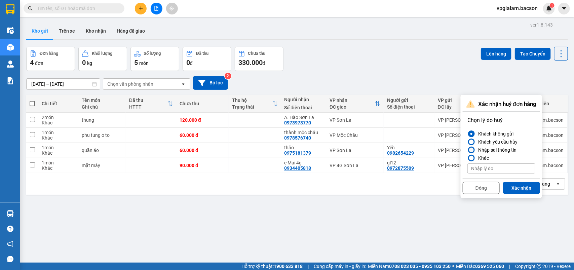
click at [510, 146] on div "Nhập sai thông tin" at bounding box center [496, 150] width 41 height 8
click at [468, 150] on input "Nhập sai thông tin" at bounding box center [468, 150] width 0 height 0
click at [512, 189] on button "Xác nhận" at bounding box center [521, 188] width 37 height 12
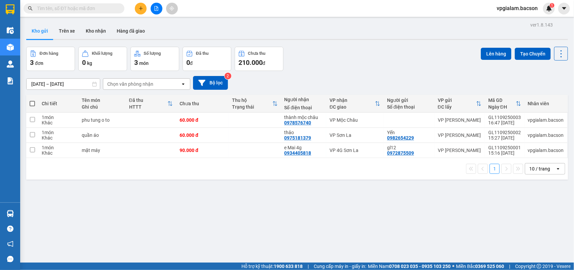
click at [31, 102] on span at bounding box center [32, 103] width 5 height 5
click at [32, 100] on input "checkbox" at bounding box center [32, 100] width 0 height 0
checkbox input "true"
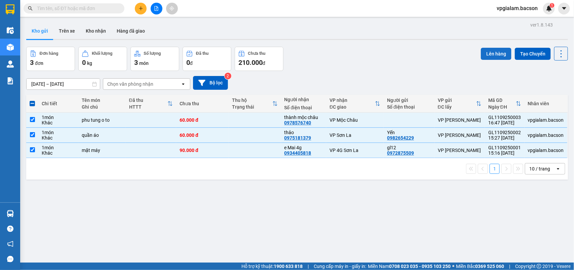
click at [496, 48] on button "Lên hàng" at bounding box center [496, 54] width 31 height 12
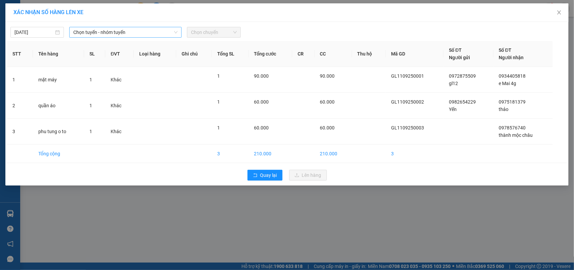
click at [103, 32] on span "Chọn tuyến - nhóm tuyến" at bounding box center [125, 32] width 104 height 10
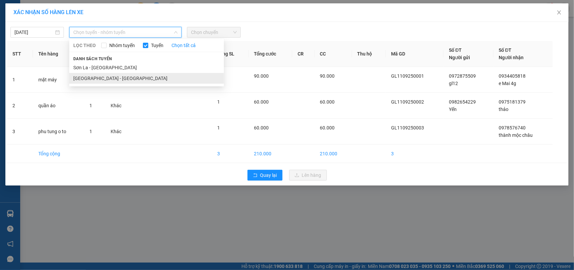
click at [77, 76] on li "Hà Nội - Sơn La" at bounding box center [146, 78] width 155 height 11
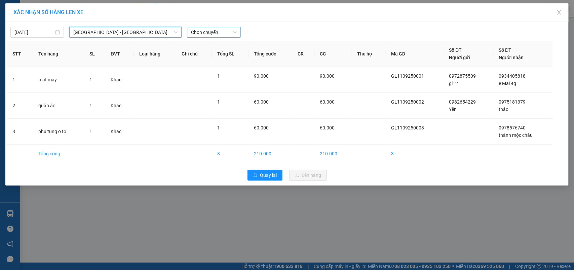
drag, startPoint x: 226, startPoint y: 32, endPoint x: 221, endPoint y: 35, distance: 6.1
click at [225, 32] on span "Chọn chuyến" at bounding box center [213, 32] width 45 height 10
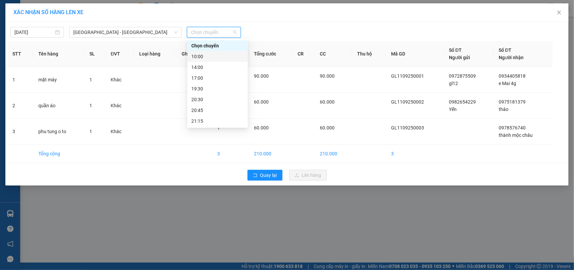
click at [197, 58] on div "10:00" at bounding box center [217, 56] width 52 height 7
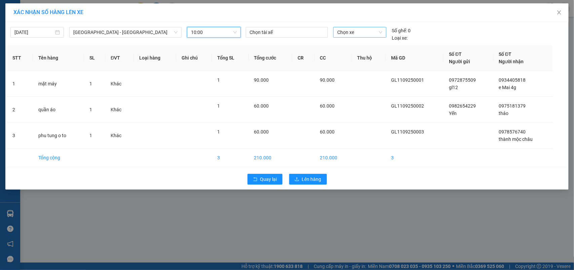
click at [363, 31] on span "Chọn xe" at bounding box center [360, 32] width 45 height 10
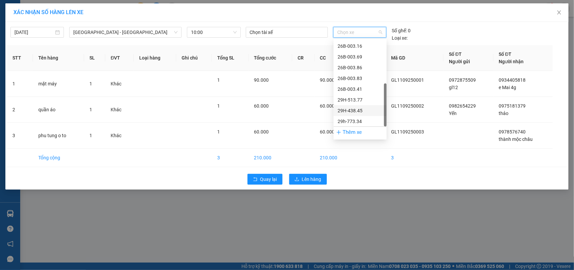
click at [356, 110] on div "29H-438.45" at bounding box center [360, 110] width 45 height 7
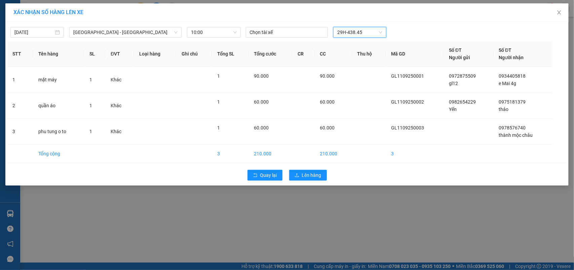
click at [318, 170] on div "Quay lại Lên hàng" at bounding box center [287, 175] width 560 height 17
click at [316, 172] on span "Lên hàng" at bounding box center [312, 175] width 20 height 7
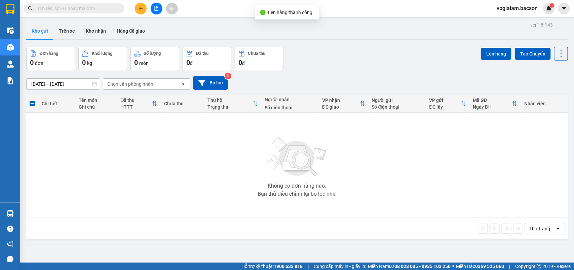
click at [519, 6] on span "vpgialam.bacson" at bounding box center [518, 8] width 52 height 8
click at [514, 20] on span "Đăng xuất" at bounding box center [521, 20] width 37 height 7
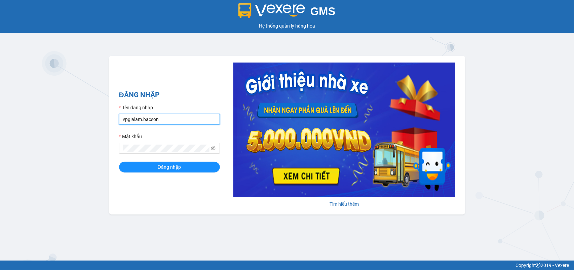
drag, startPoint x: 140, startPoint y: 119, endPoint x: 85, endPoint y: 125, distance: 55.6
click at [85, 125] on div "GMS Hệ thống quản lý hàng hóa ĐĂNG NHẬP Tên đăng nhập vpgialam.[PERSON_NAME] Mậ…" at bounding box center [287, 130] width 574 height 261
type input "aluyen.bacson"
click at [142, 162] on button "Đăng nhập" at bounding box center [169, 167] width 101 height 11
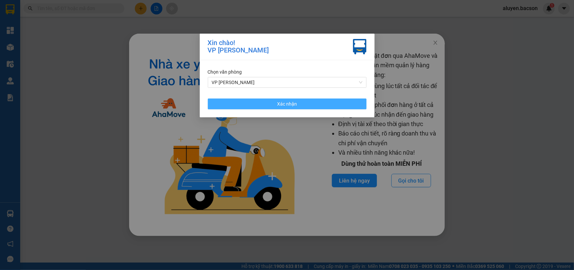
click at [308, 104] on button "Xác nhận" at bounding box center [287, 104] width 159 height 11
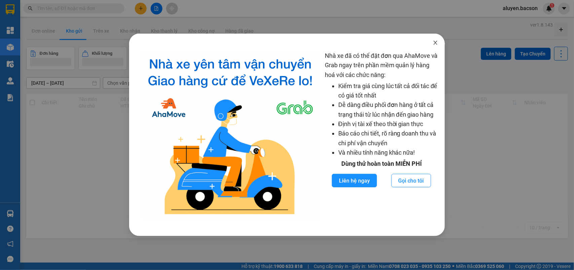
click at [433, 41] on icon "close" at bounding box center [435, 42] width 5 height 5
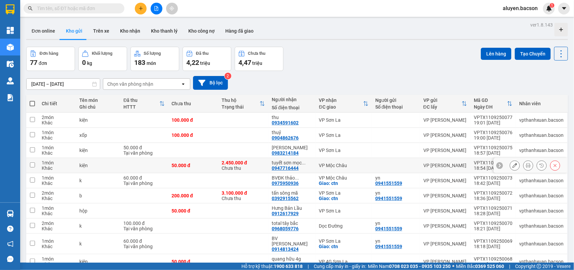
scroll to position [31, 0]
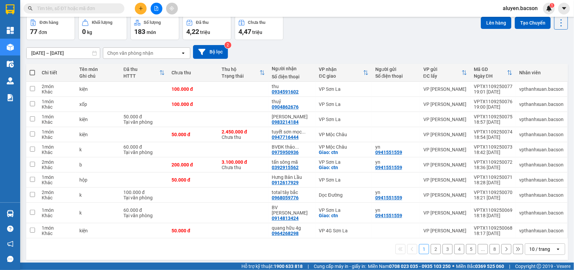
click at [537, 246] on div "10 / trang" at bounding box center [540, 249] width 21 height 7
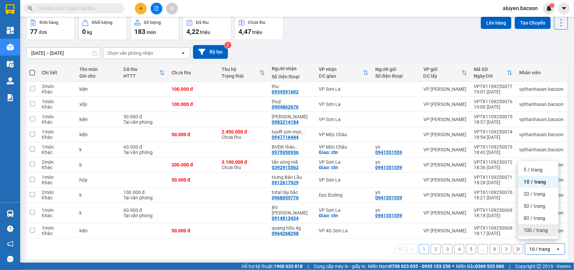
click at [537, 233] on span "100 / trang" at bounding box center [536, 230] width 24 height 7
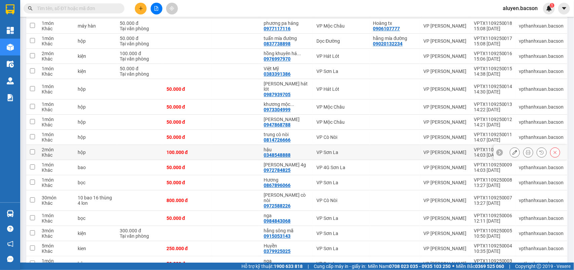
scroll to position [1055, 0]
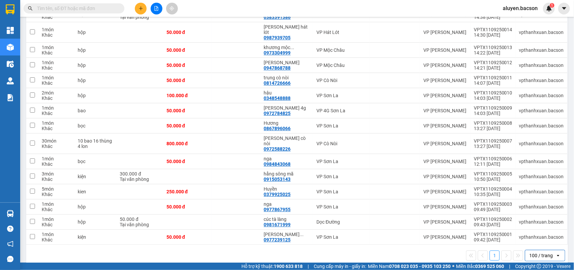
click at [511, 10] on span "aluyen.bacson" at bounding box center [521, 8] width 46 height 8
click at [512, 19] on span "Đăng xuất" at bounding box center [524, 20] width 31 height 7
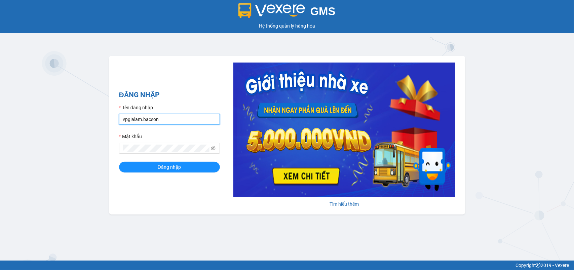
click at [174, 122] on input "vpgialam.bacson" at bounding box center [169, 119] width 101 height 11
type input "vpsonla.bacson"
click at [164, 163] on button "Đăng nhập" at bounding box center [169, 167] width 101 height 11
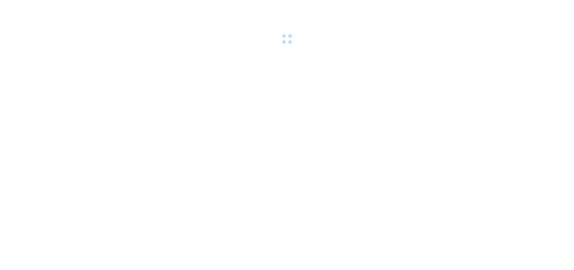
click at [164, 162] on body at bounding box center [287, 135] width 574 height 270
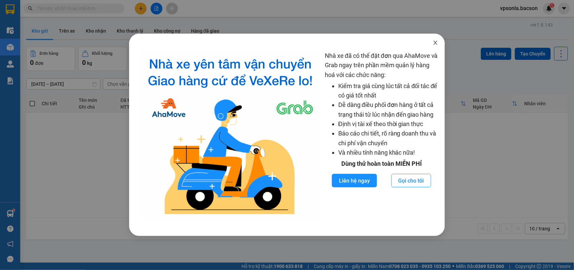
click at [438, 41] on icon "close" at bounding box center [435, 42] width 5 height 5
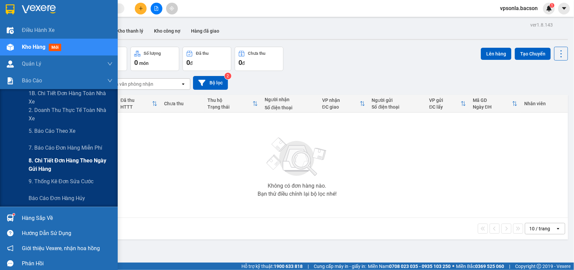
click at [50, 157] on span "8. Chi tiết đơn hàng theo ngày gửi hàng" at bounding box center [71, 164] width 84 height 17
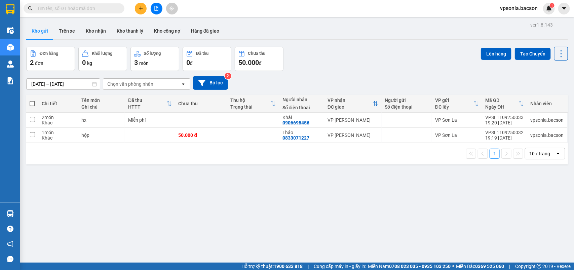
click at [160, 11] on button at bounding box center [157, 9] width 12 height 12
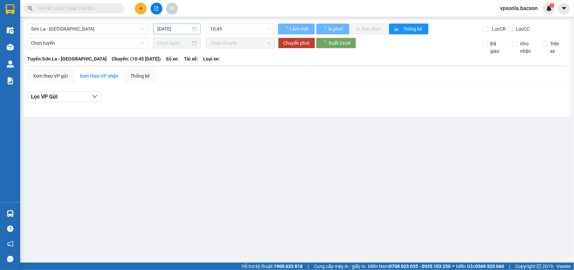
click at [190, 29] on input "[DATE]" at bounding box center [173, 28] width 33 height 7
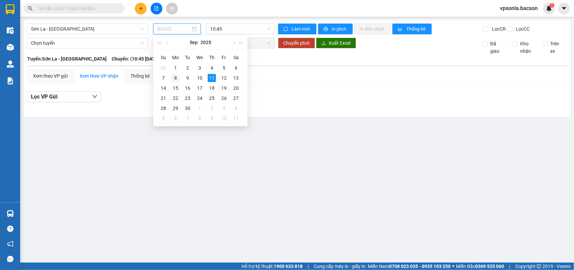
click at [177, 80] on div "8" at bounding box center [176, 78] width 8 height 8
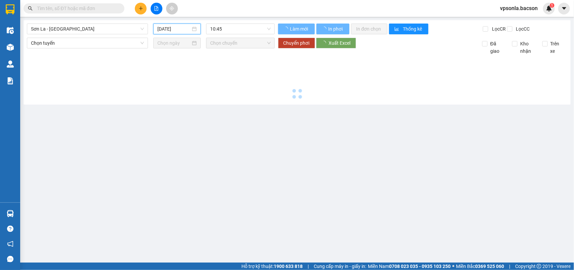
type input "[DATE]"
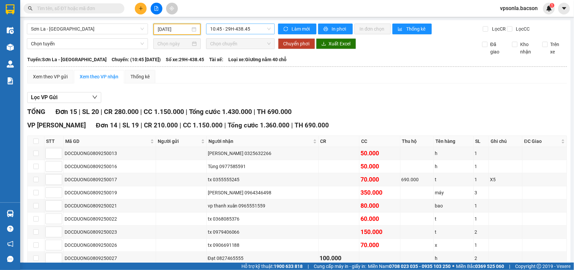
click at [238, 29] on span "10:45 - 29H-438.45" at bounding box center [240, 29] width 60 height 10
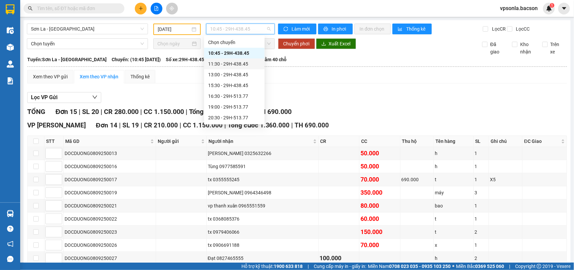
click at [233, 64] on div "11:30 - 29H-438.45" at bounding box center [234, 63] width 52 height 7
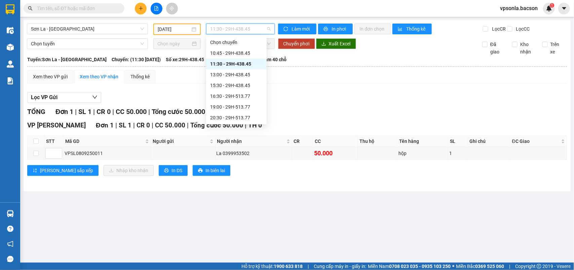
click at [258, 31] on span "11:30 - 29H-438.45" at bounding box center [240, 29] width 60 height 10
click at [237, 75] on div "13:00 - 29H-438.45" at bounding box center [236, 74] width 52 height 7
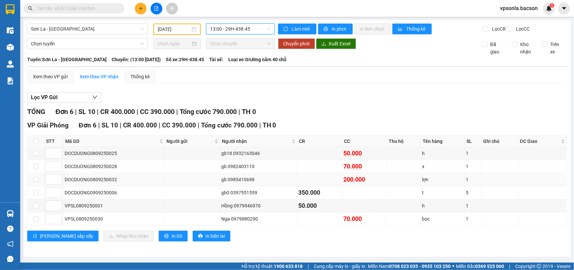
scroll to position [4, 0]
click at [255, 25] on span "13:00 - 29H-438.45" at bounding box center [240, 29] width 60 height 10
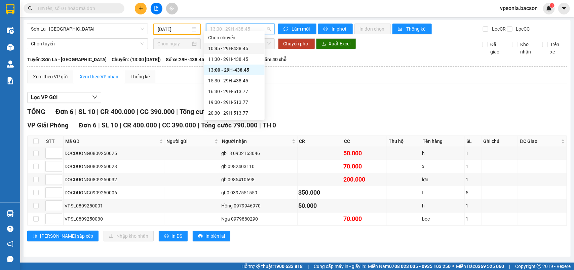
click at [239, 47] on div "10:45 - 29H-438.45" at bounding box center [234, 48] width 52 height 7
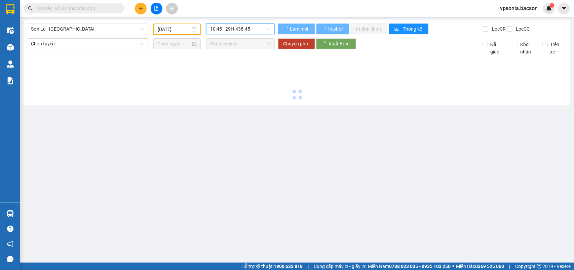
scroll to position [0, 0]
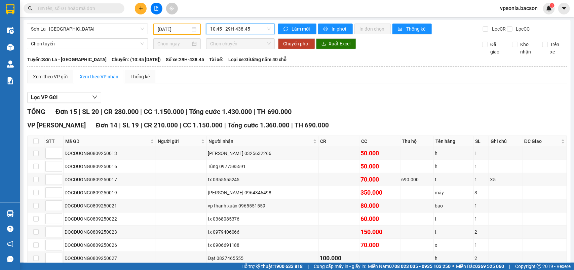
click at [251, 30] on span "10:45 - 29H-438.45" at bounding box center [240, 29] width 60 height 10
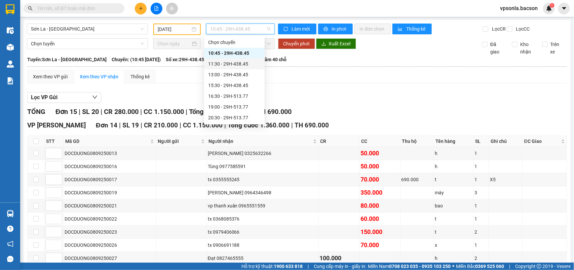
click at [229, 66] on div "11:30 - 29H-438.45" at bounding box center [234, 63] width 52 height 7
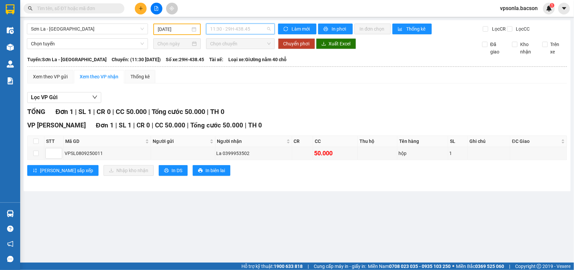
click at [258, 28] on span "11:30 - 29H-438.45" at bounding box center [240, 29] width 60 height 10
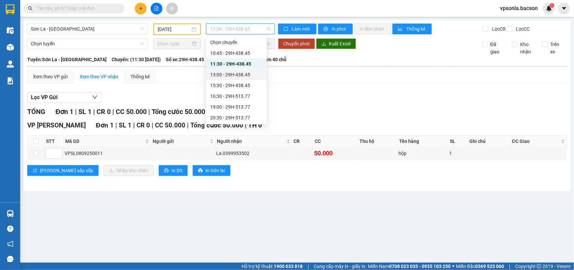
click at [238, 73] on div "13:00 - 29H-438.45" at bounding box center [236, 74] width 52 height 7
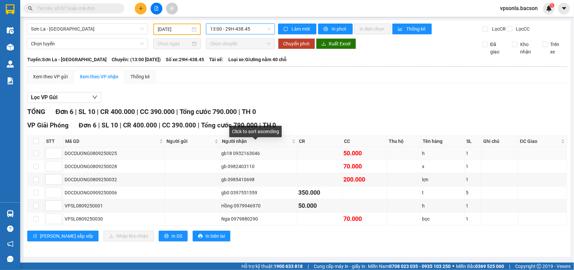
scroll to position [4, 0]
click at [91, 5] on input "text" at bounding box center [76, 8] width 79 height 7
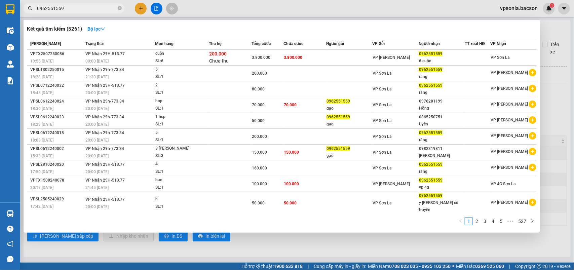
type input "0962551559"
click at [352, 251] on div at bounding box center [287, 135] width 574 height 270
